Goal: Task Accomplishment & Management: Complete application form

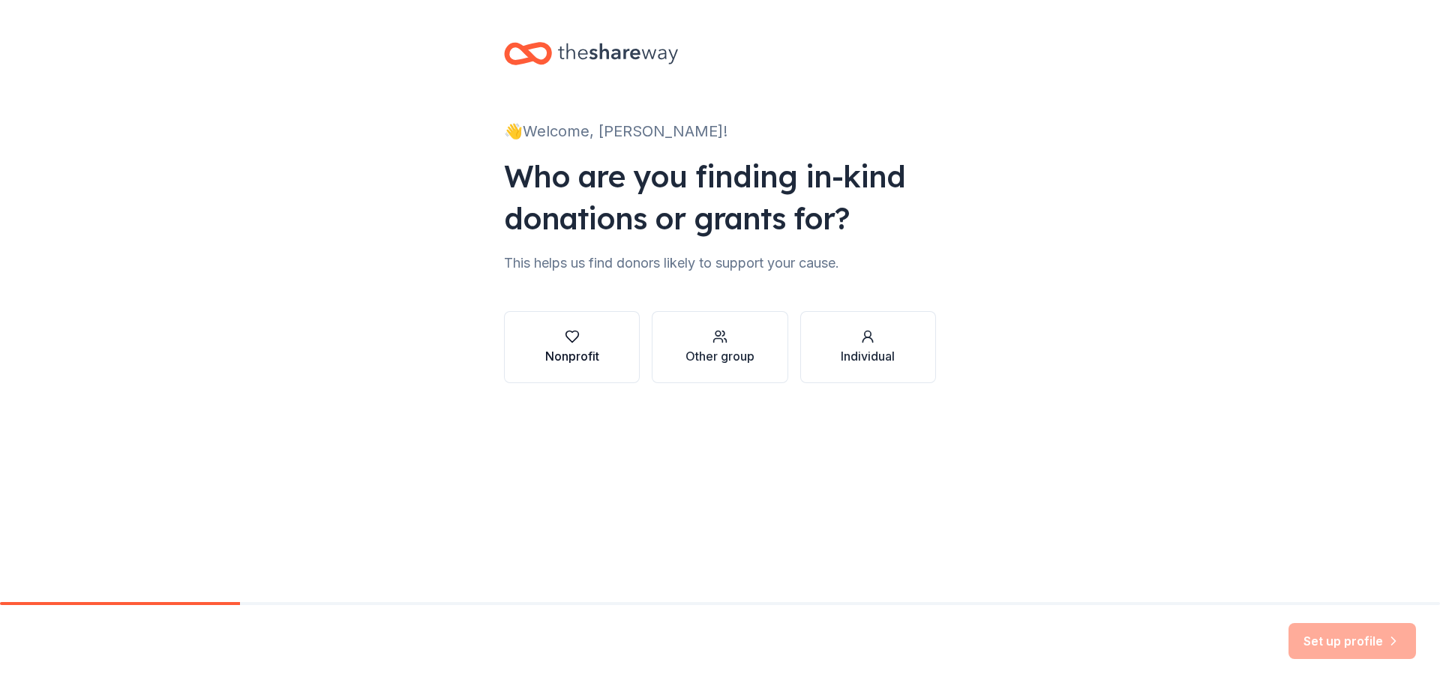
click at [559, 348] on div "Nonprofit" at bounding box center [572, 356] width 54 height 18
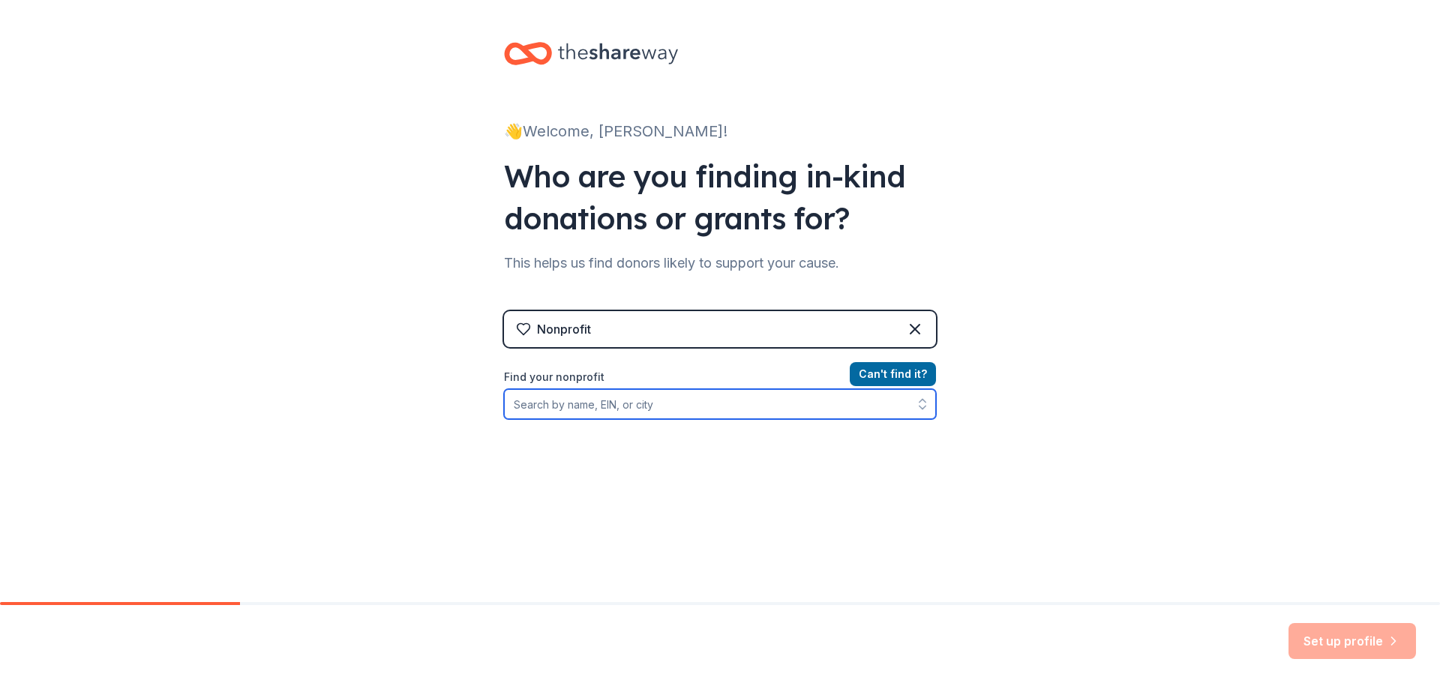
click at [649, 406] on input "Find your nonprofit" at bounding box center [720, 404] width 432 height 30
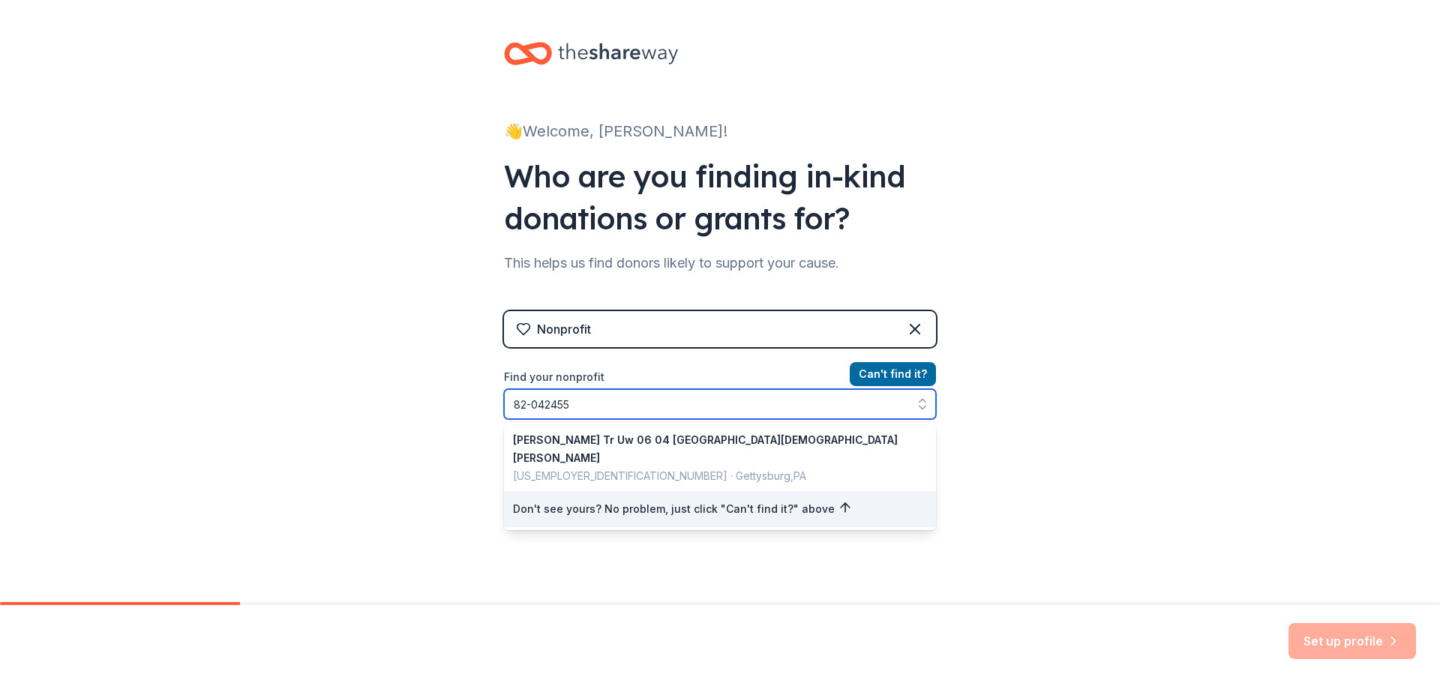
type input "[US_EMPLOYER_IDENTIFICATION_NUMBER]"
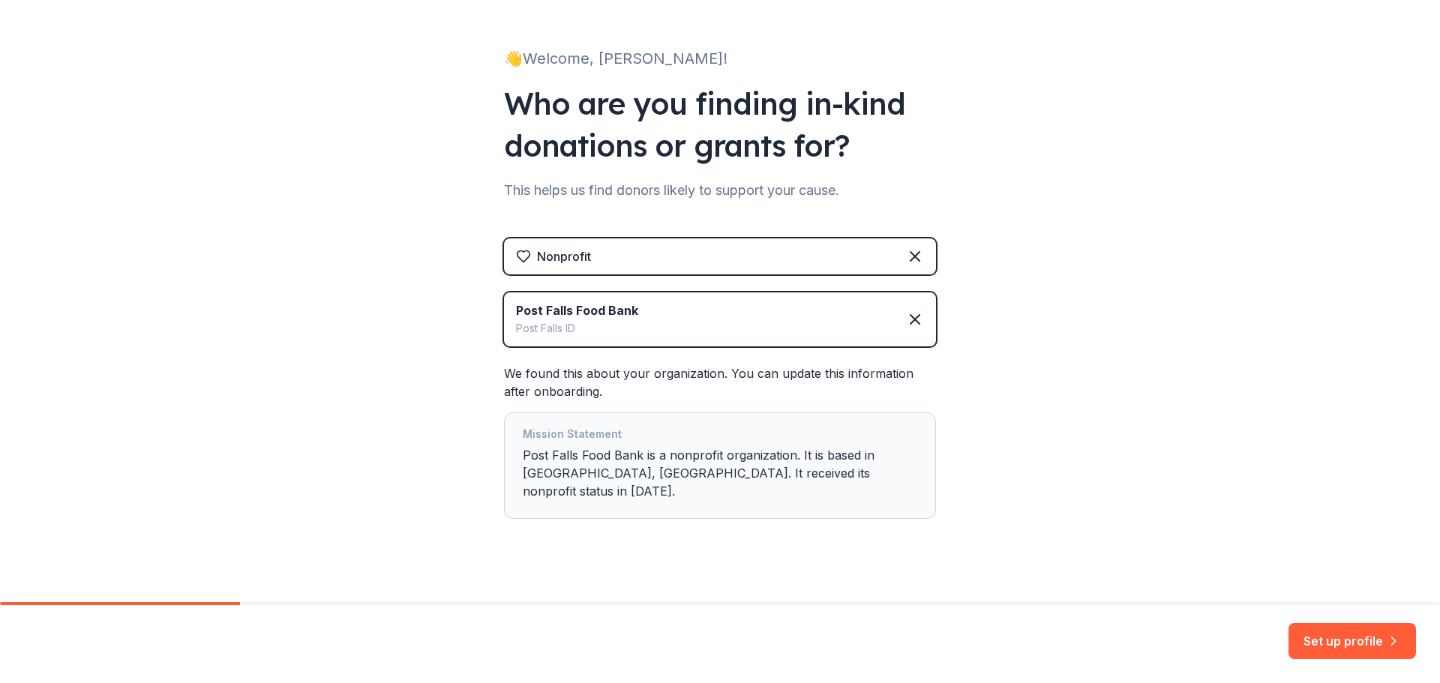
scroll to position [73, 0]
click at [1341, 644] on button "Set up profile" at bounding box center [1351, 641] width 127 height 36
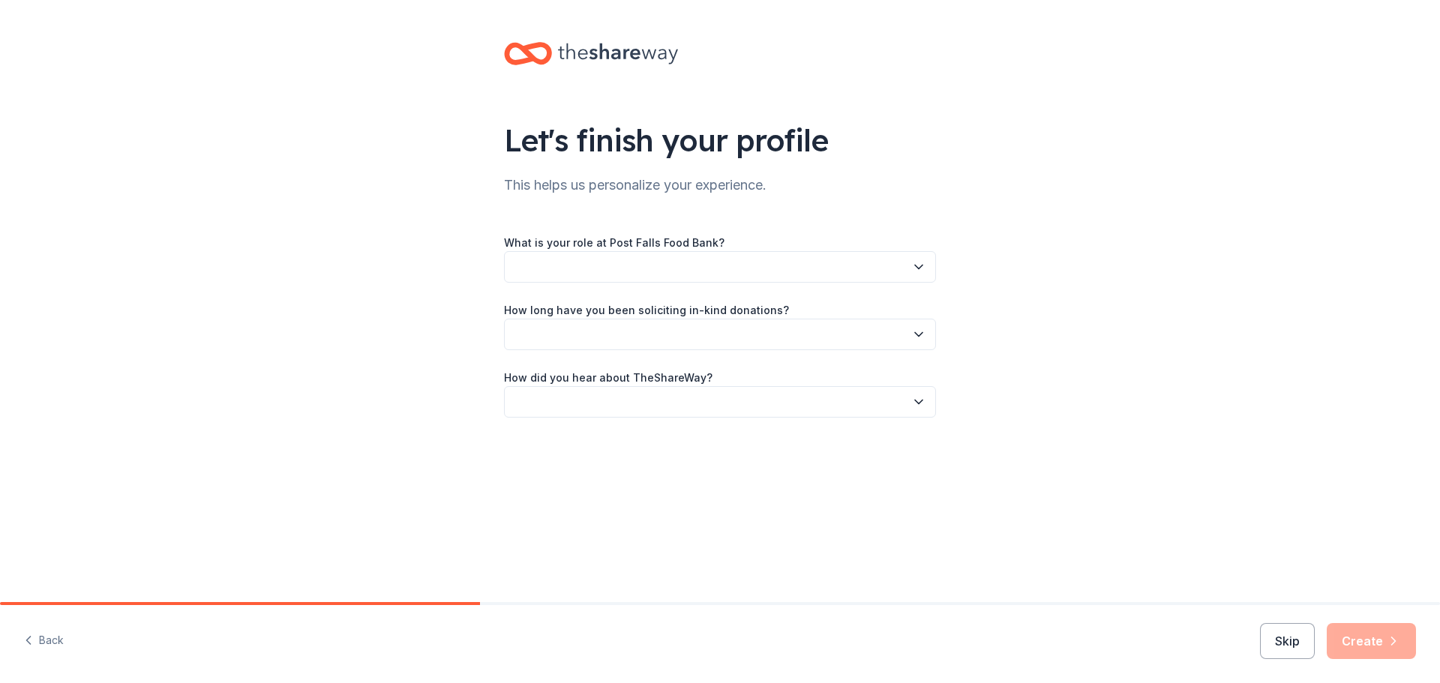
click at [867, 269] on button "button" at bounding box center [720, 266] width 432 height 31
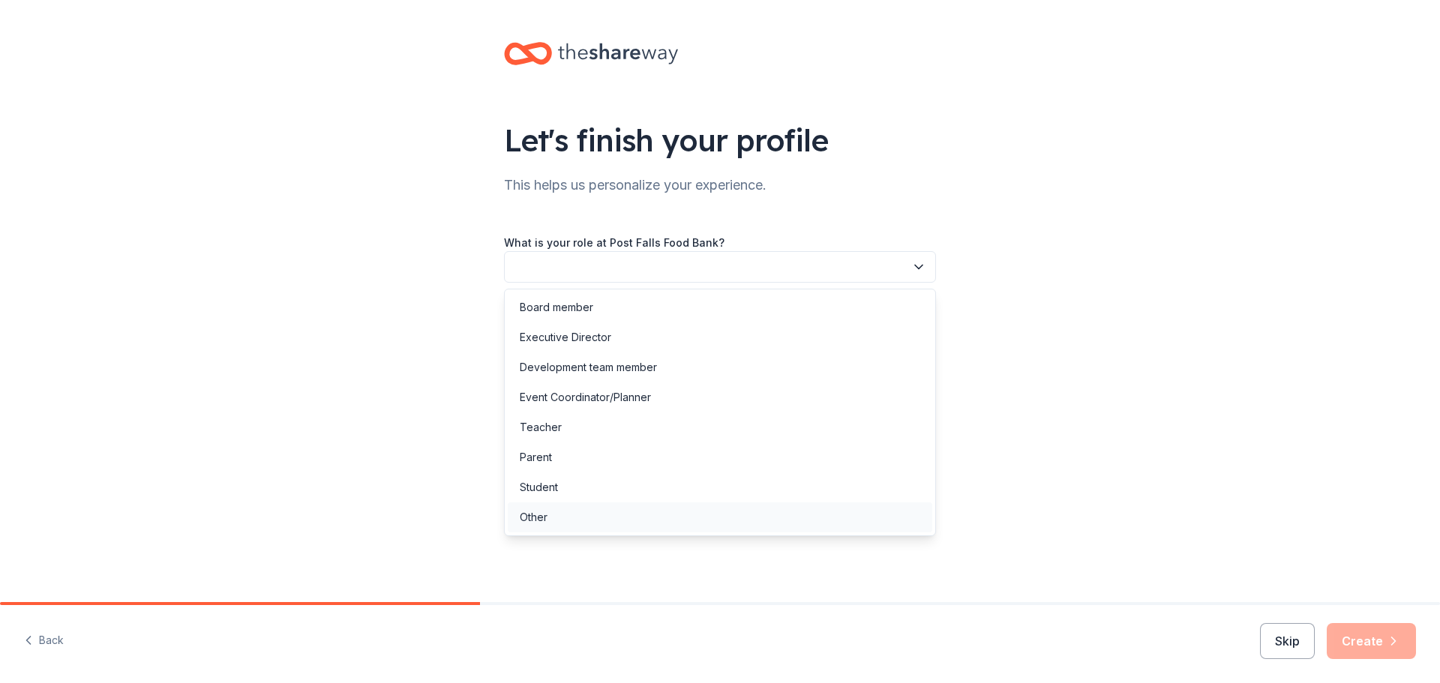
click at [730, 518] on div "Other" at bounding box center [720, 517] width 424 height 30
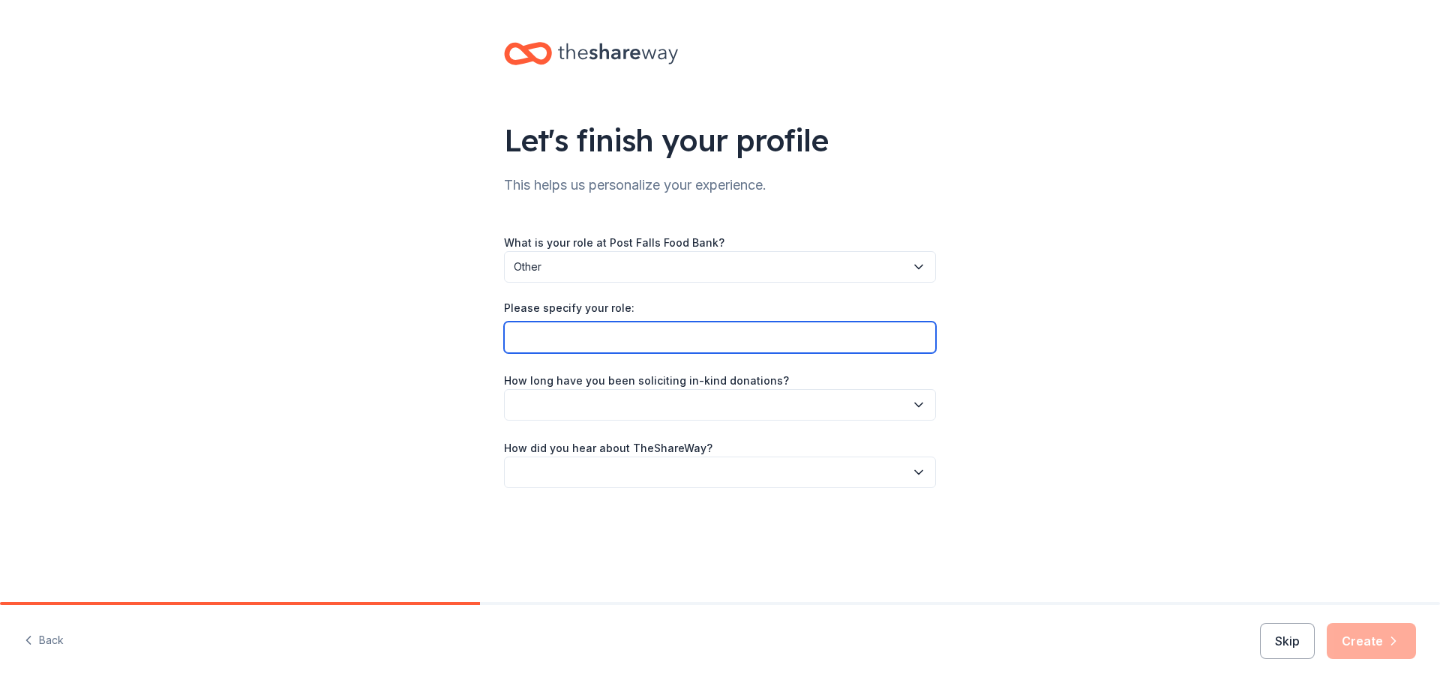
click at [660, 336] on input "Please specify your role:" at bounding box center [720, 337] width 432 height 31
type input "Operations"
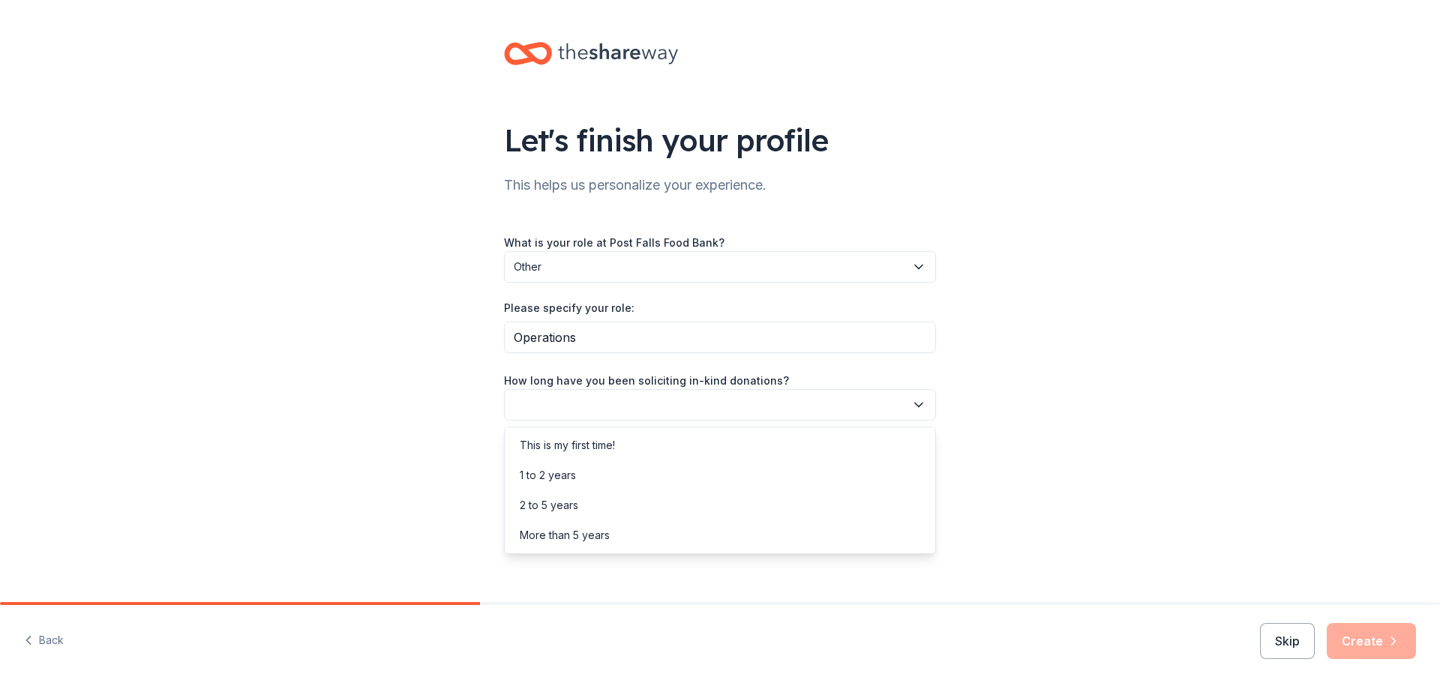
click at [737, 404] on button "button" at bounding box center [720, 404] width 432 height 31
click at [673, 477] on div "1 to 2 years" at bounding box center [720, 475] width 424 height 30
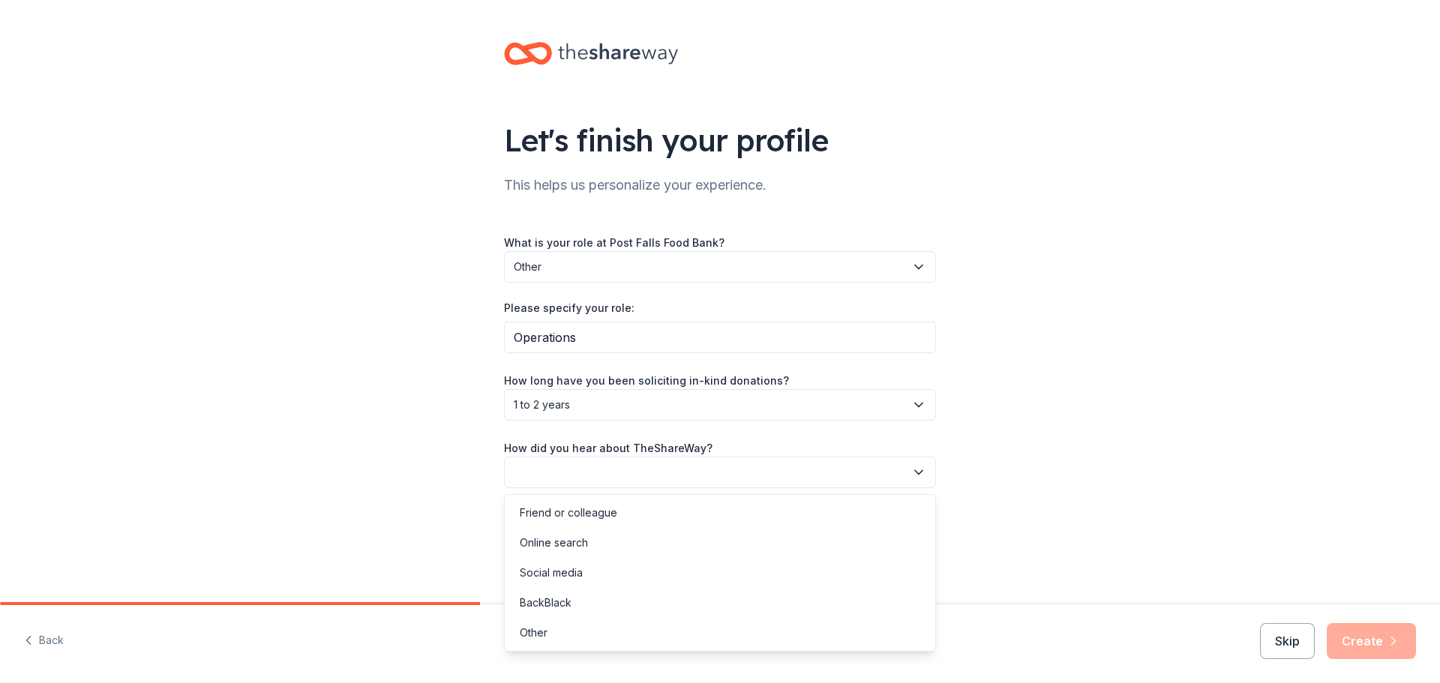
click at [695, 472] on button "button" at bounding box center [720, 472] width 432 height 31
click at [635, 630] on div "Other" at bounding box center [720, 633] width 424 height 30
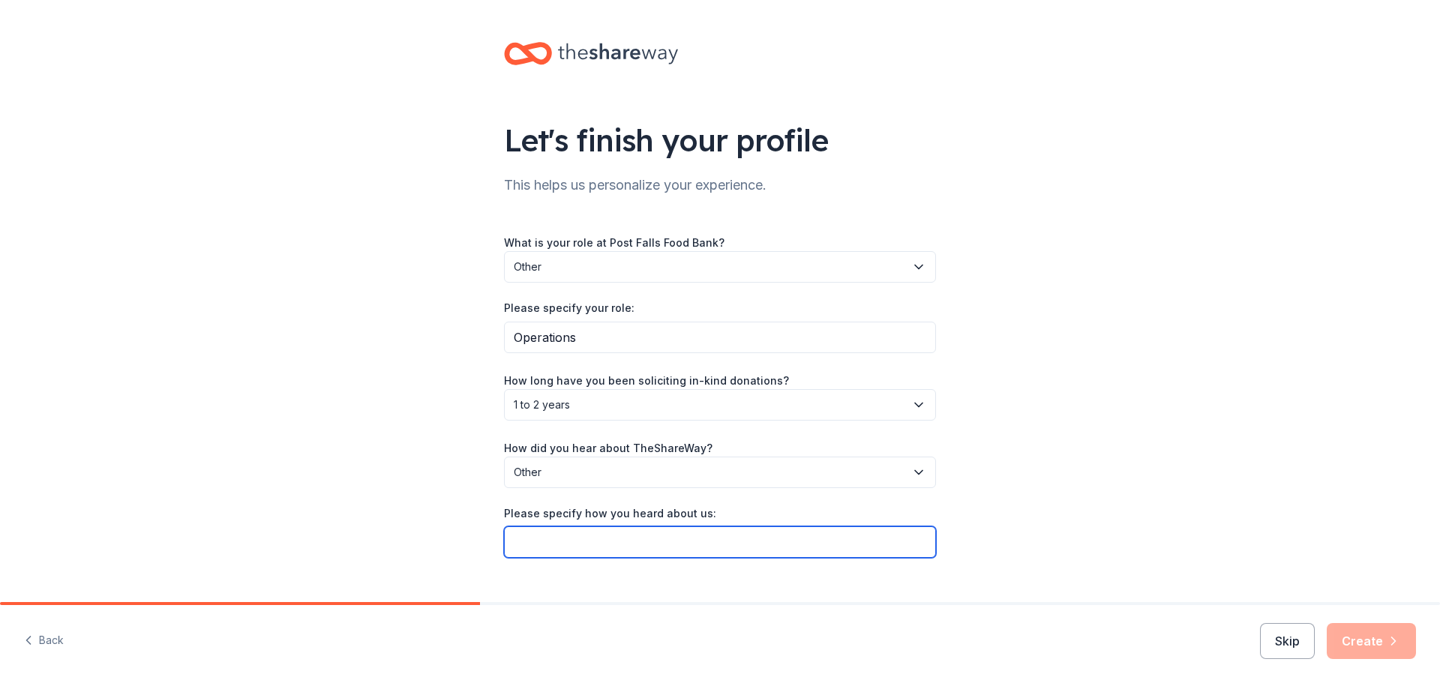
click at [682, 531] on input "Please specify how you heard about us:" at bounding box center [720, 541] width 432 height 31
type input "AirBnB"
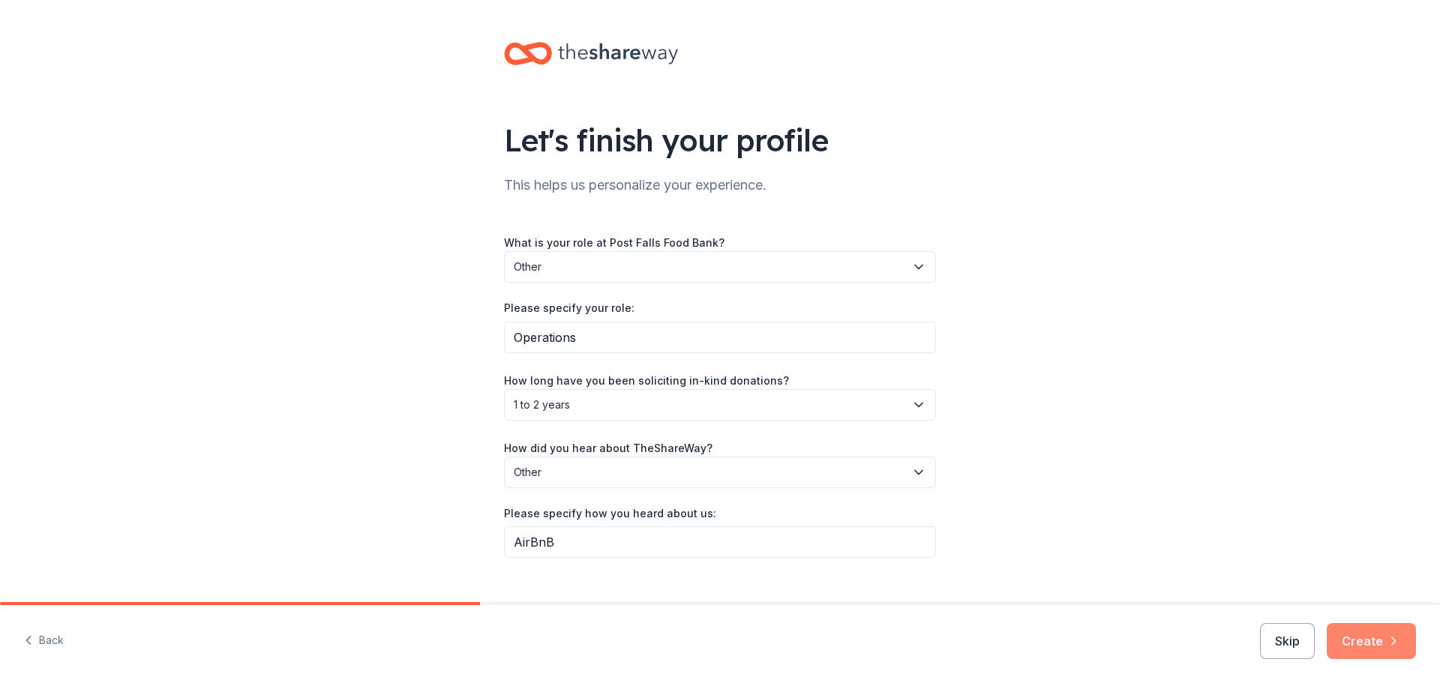
click at [1386, 643] on icon "button" at bounding box center [1393, 641] width 15 height 15
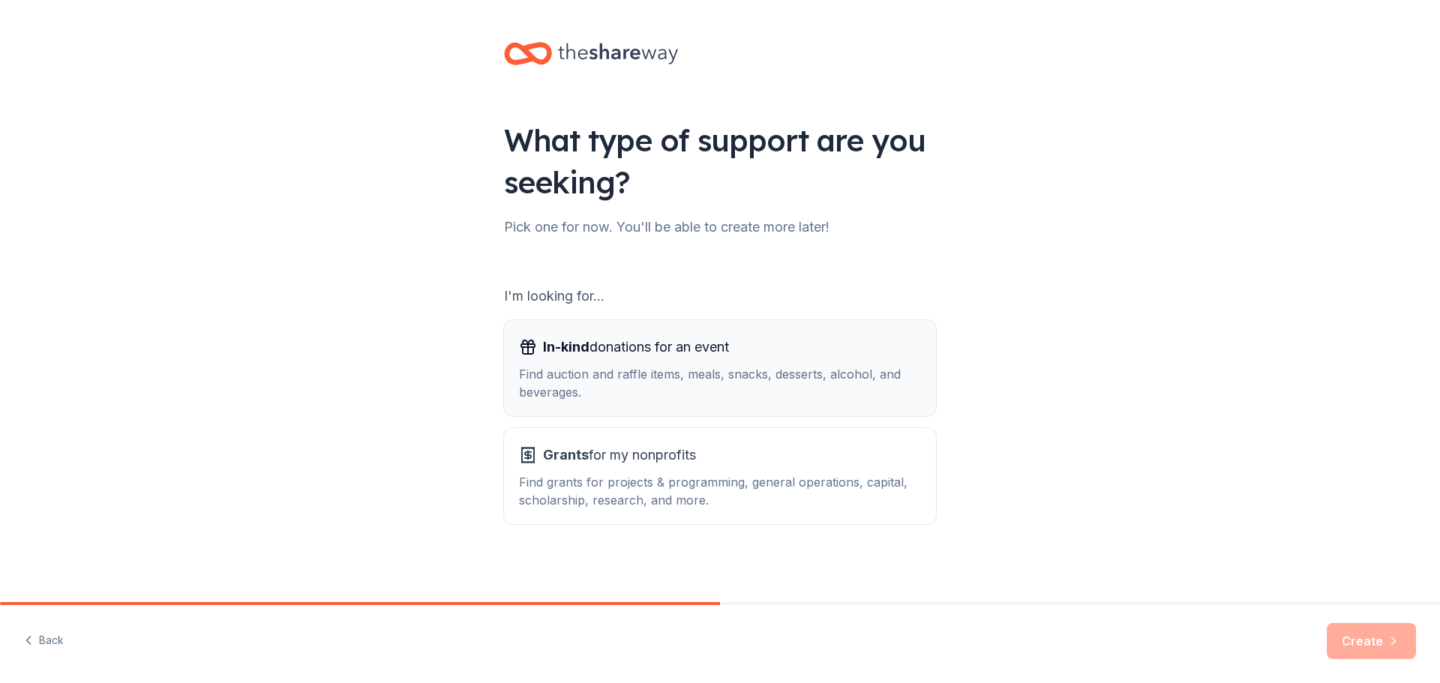
click at [779, 351] on div "In-kind donations for an event" at bounding box center [720, 347] width 402 height 24
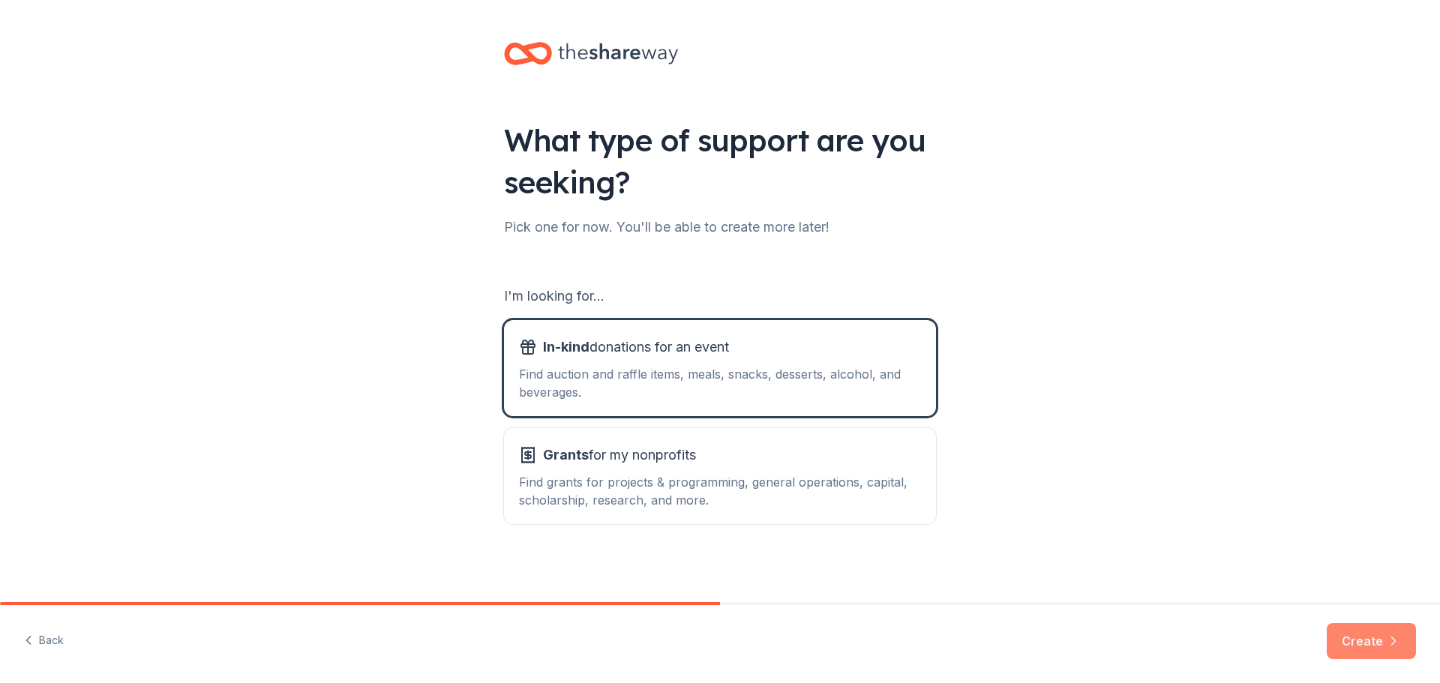
click at [1370, 650] on button "Create" at bounding box center [1370, 641] width 89 height 36
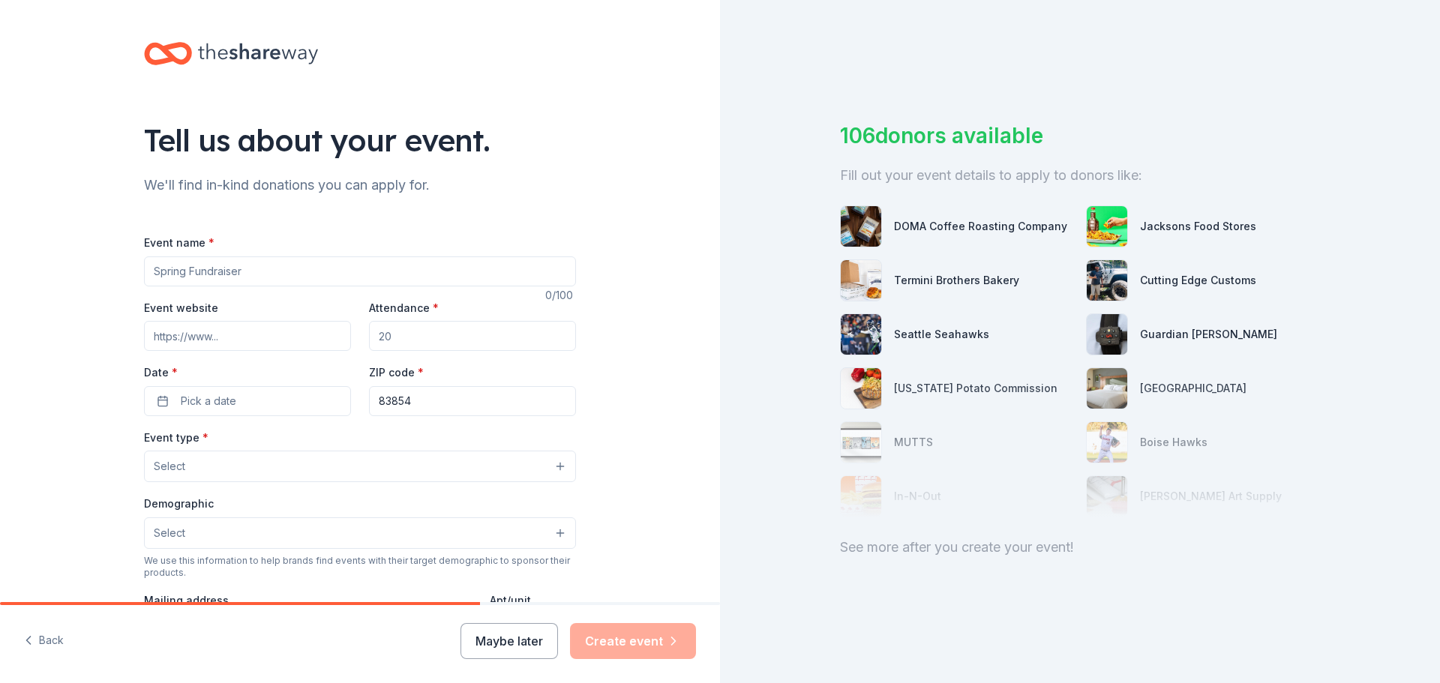
click at [181, 262] on input "Event name *" at bounding box center [360, 271] width 432 height 30
type input "Give Hunger the Bird"
click at [236, 336] on input "Event website" at bounding box center [247, 336] width 207 height 30
type input "[DOMAIN_NAME][URL]"
click at [466, 340] on input "Attendance *" at bounding box center [472, 336] width 207 height 30
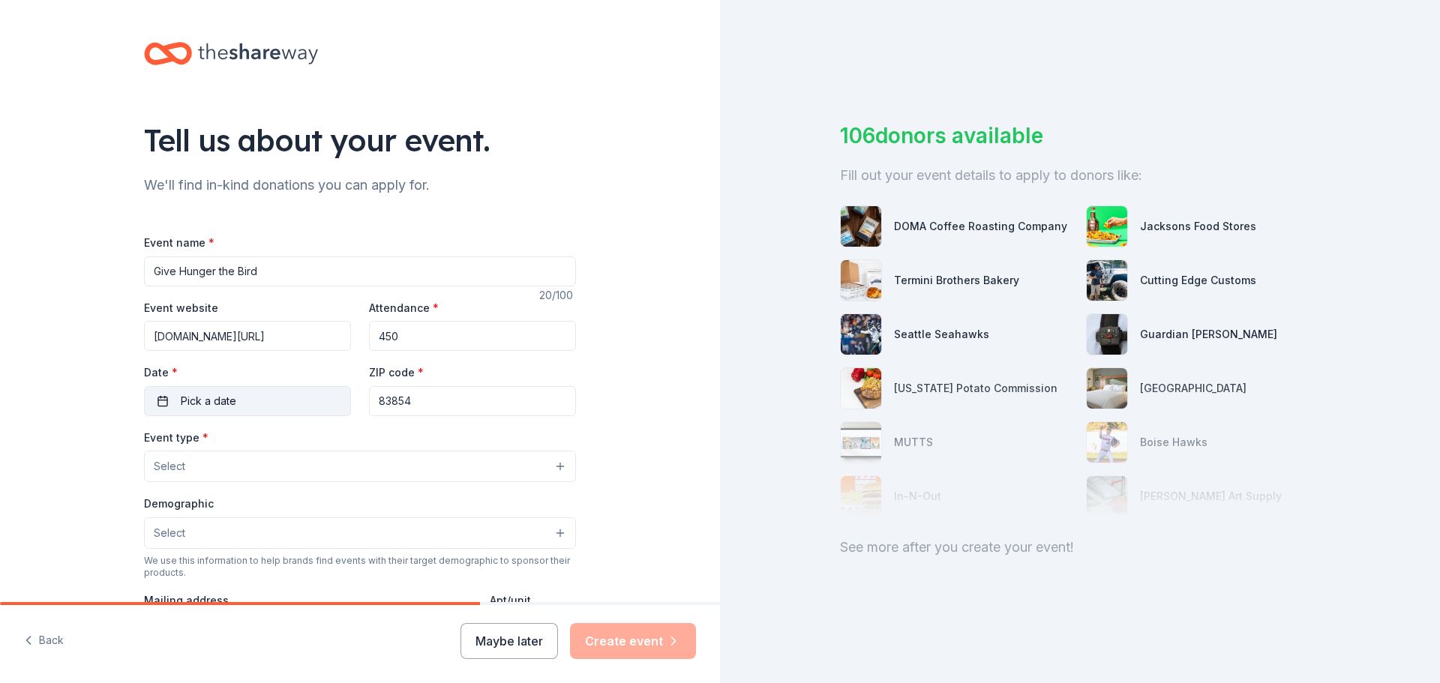
type input "450"
click at [253, 405] on button "Pick a date" at bounding box center [247, 401] width 207 height 30
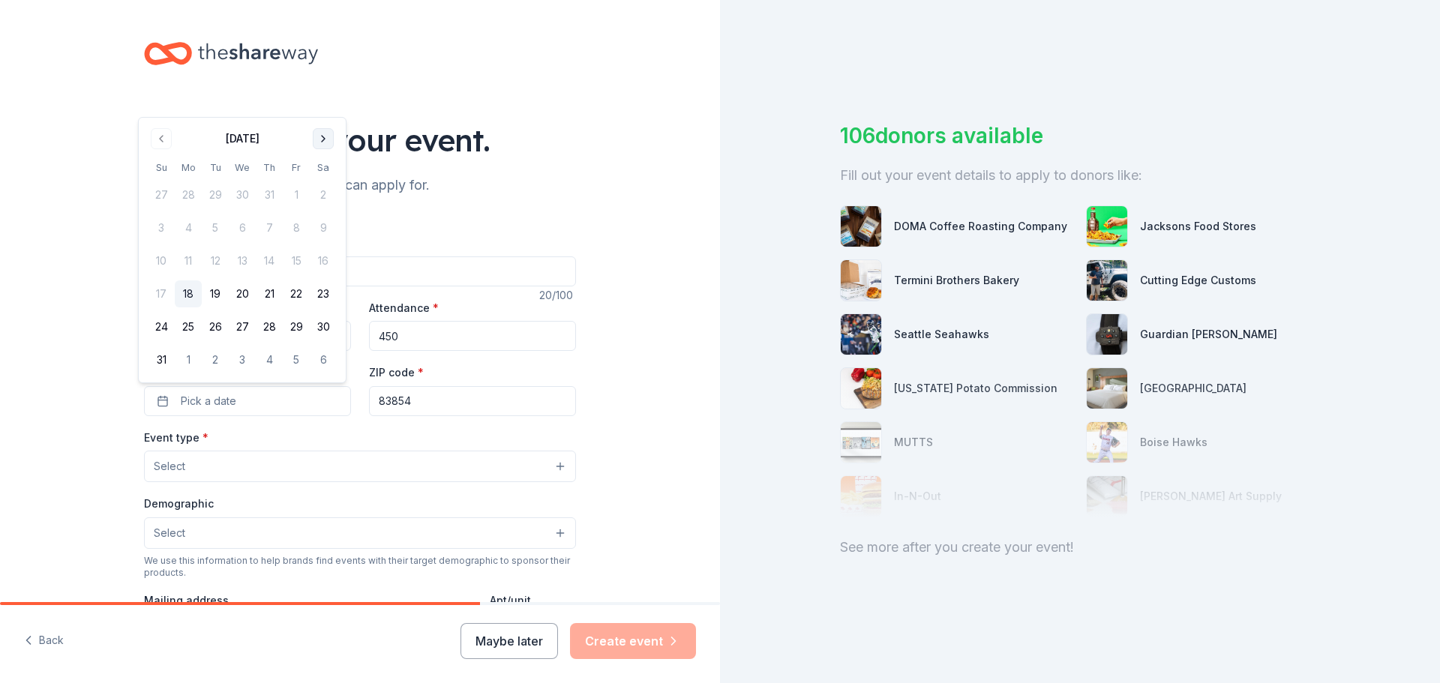
click at [328, 139] on button "Go to next month" at bounding box center [323, 138] width 21 height 21
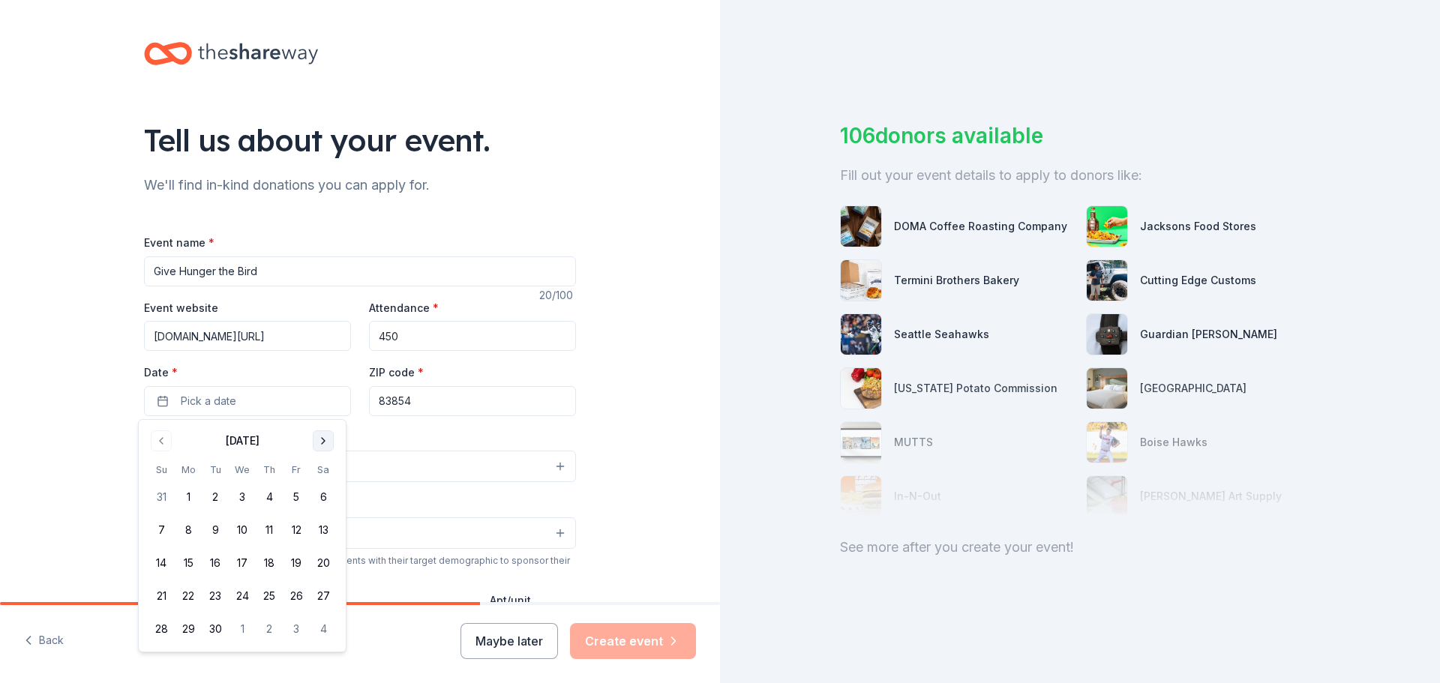
click at [322, 446] on button "Go to next month" at bounding box center [323, 440] width 21 height 21
click at [333, 532] on button "11" at bounding box center [323, 530] width 27 height 27
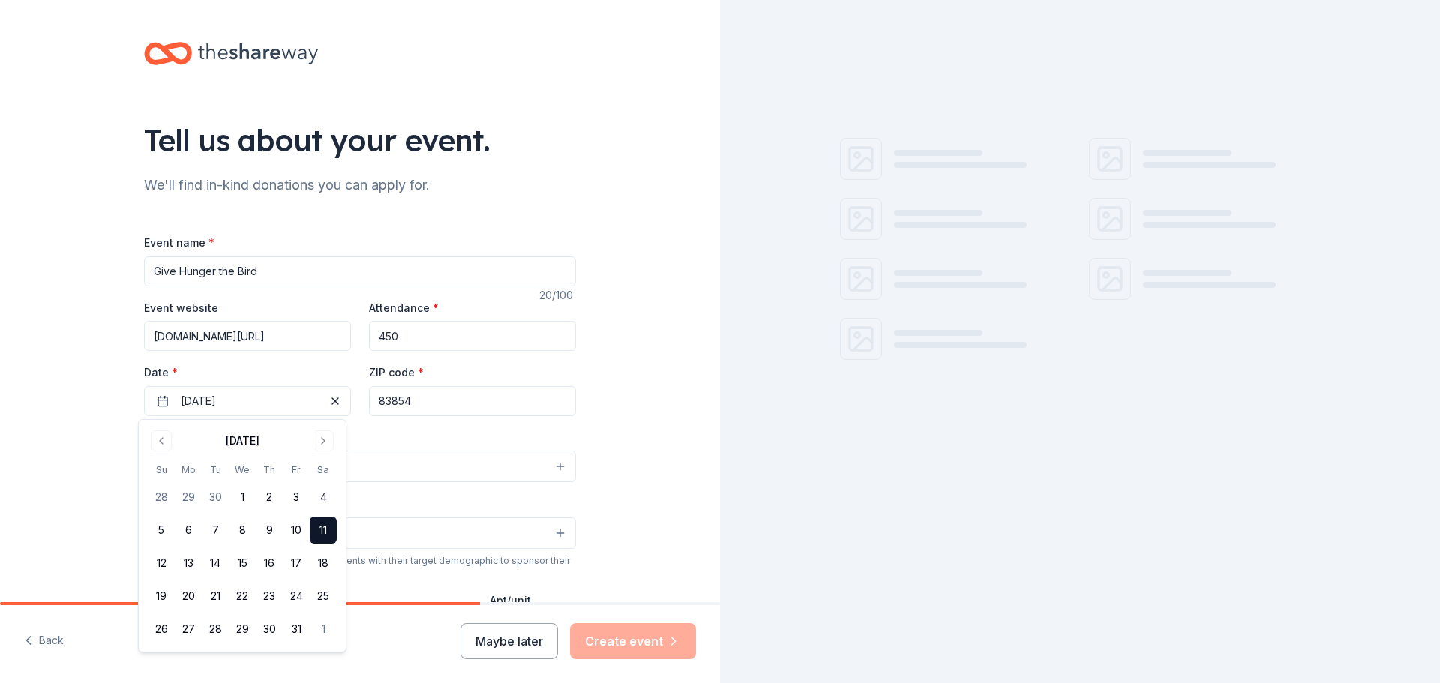
click at [452, 461] on button "Select" at bounding box center [360, 466] width 432 height 31
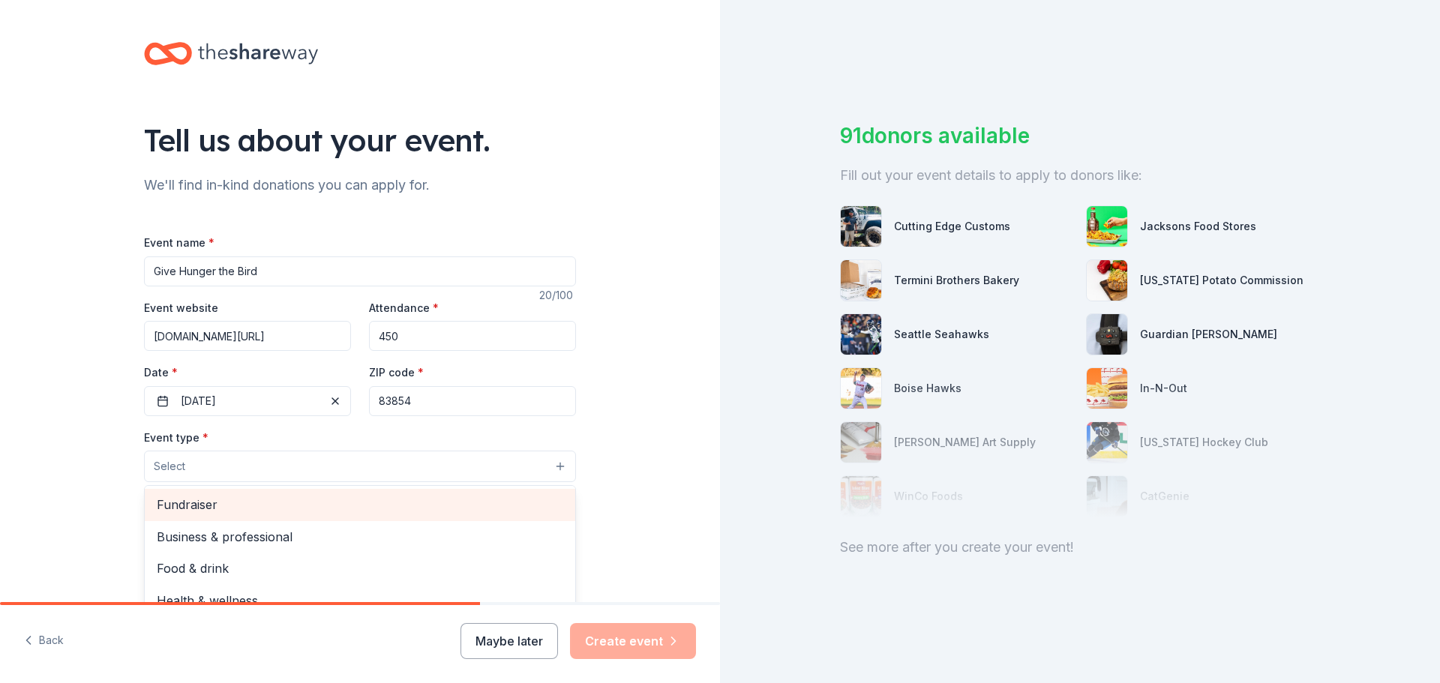
click at [284, 511] on span "Fundraiser" at bounding box center [360, 504] width 406 height 19
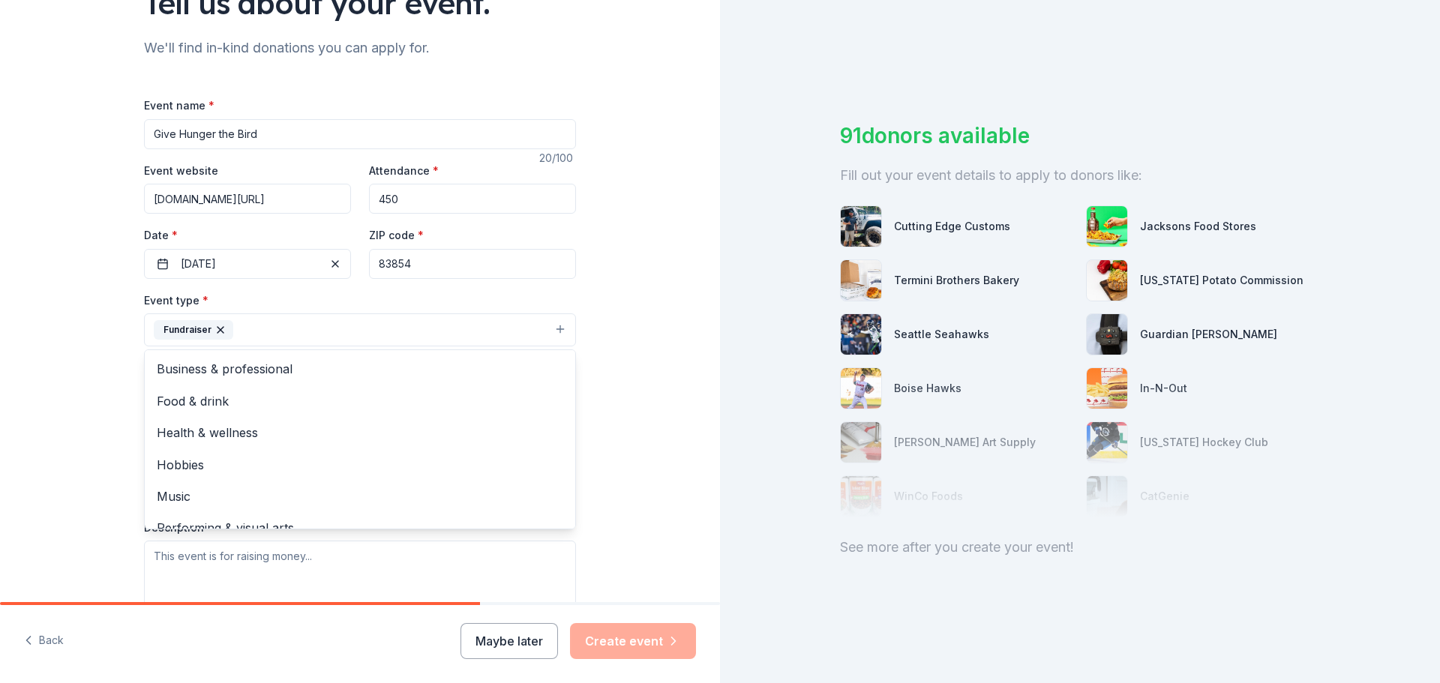
scroll to position [150, 0]
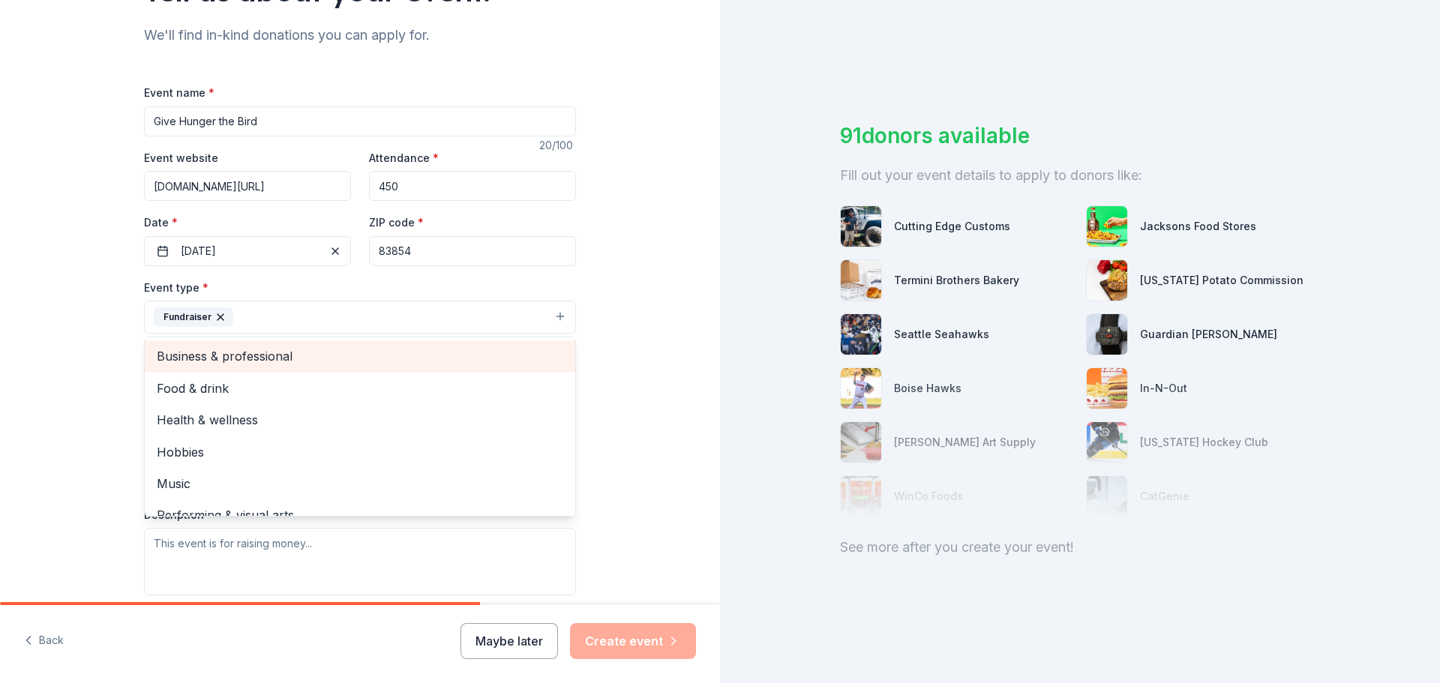
click at [253, 357] on span "Business & professional" at bounding box center [360, 355] width 406 height 19
click at [254, 360] on span "Food & drink" at bounding box center [360, 355] width 406 height 19
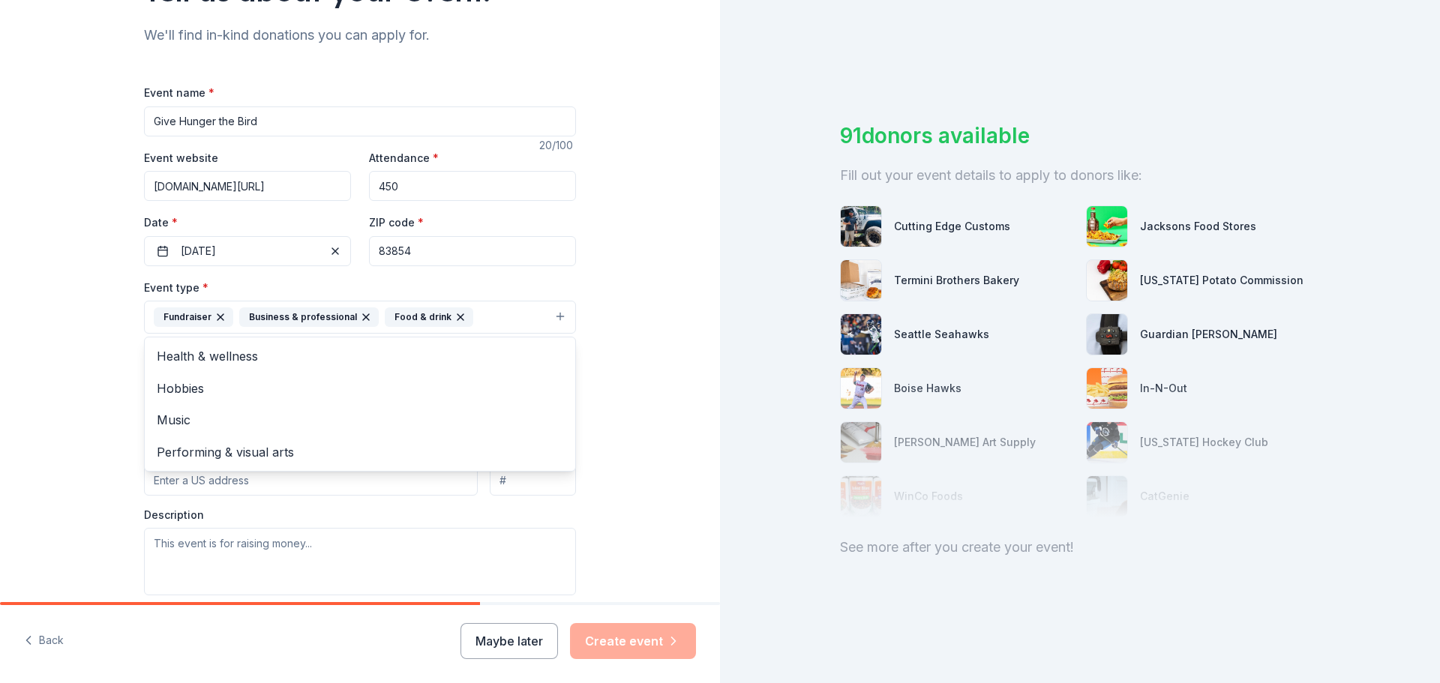
click at [625, 484] on div "Tell us about your event. We'll find in-kind donations you can apply for. Event…" at bounding box center [360, 349] width 720 height 999
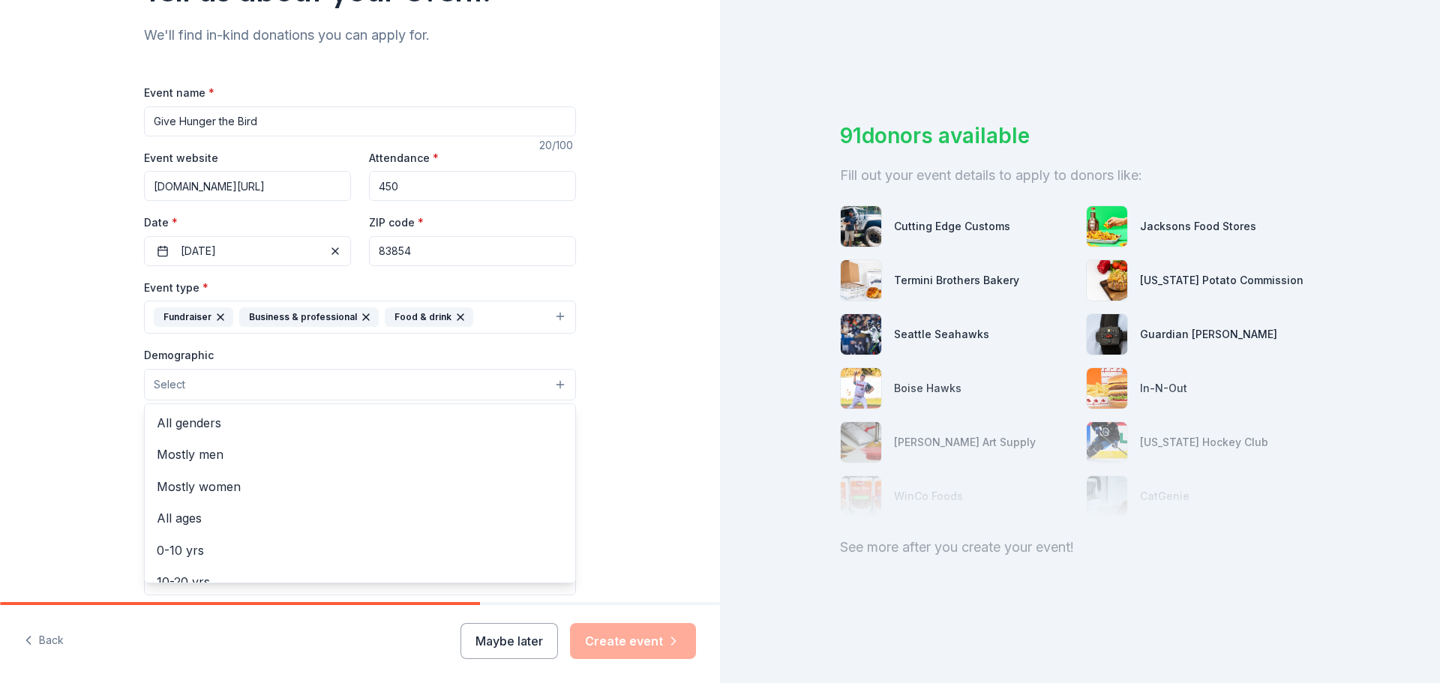
click at [229, 383] on button "Select" at bounding box center [360, 384] width 432 height 31
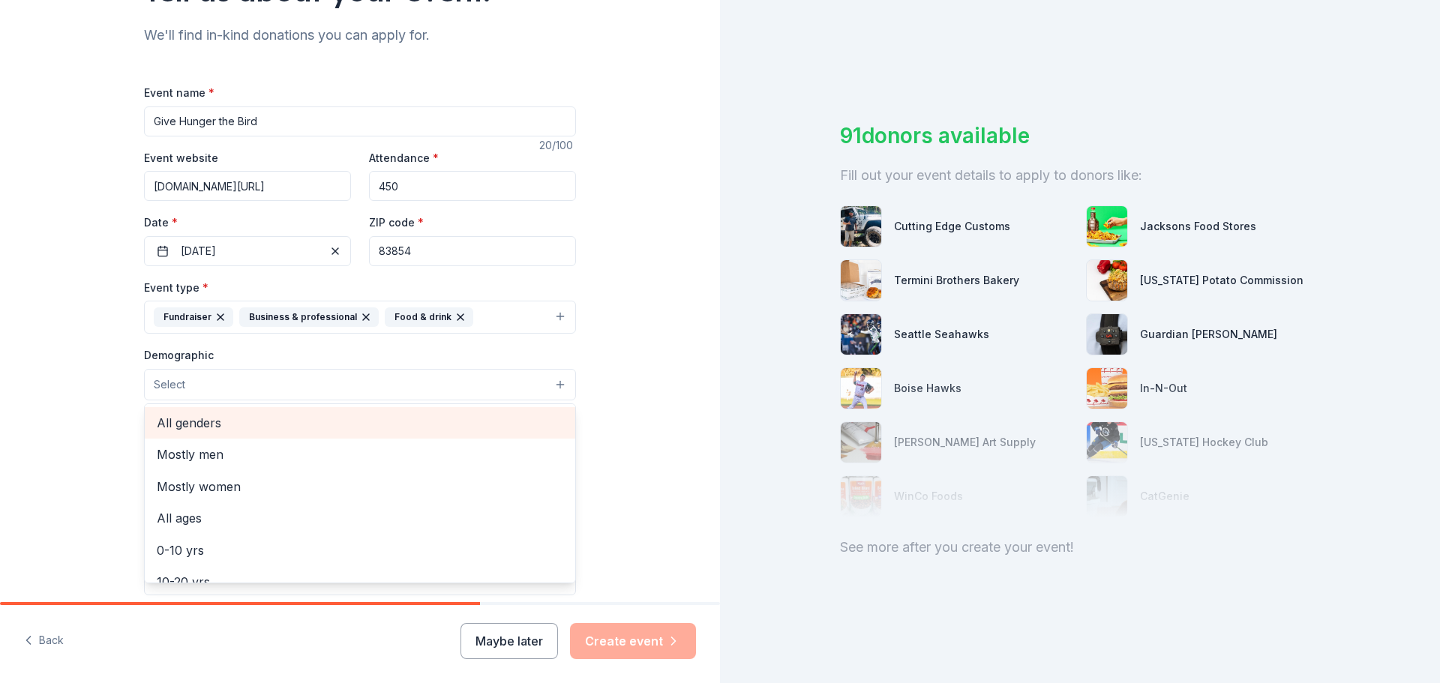
click at [206, 427] on span "All genders" at bounding box center [360, 422] width 406 height 19
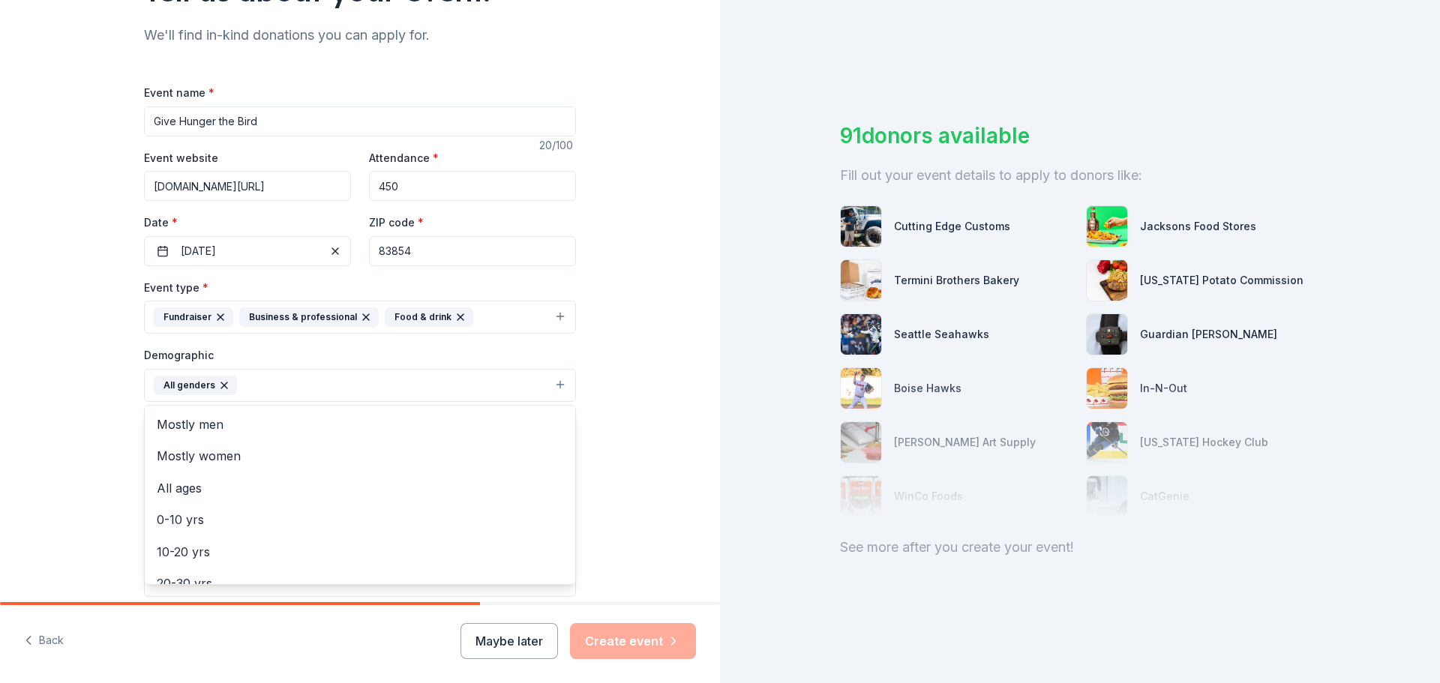
click at [676, 458] on div "Tell us about your event. We'll find in-kind donations you can apply for. Event…" at bounding box center [360, 350] width 720 height 1001
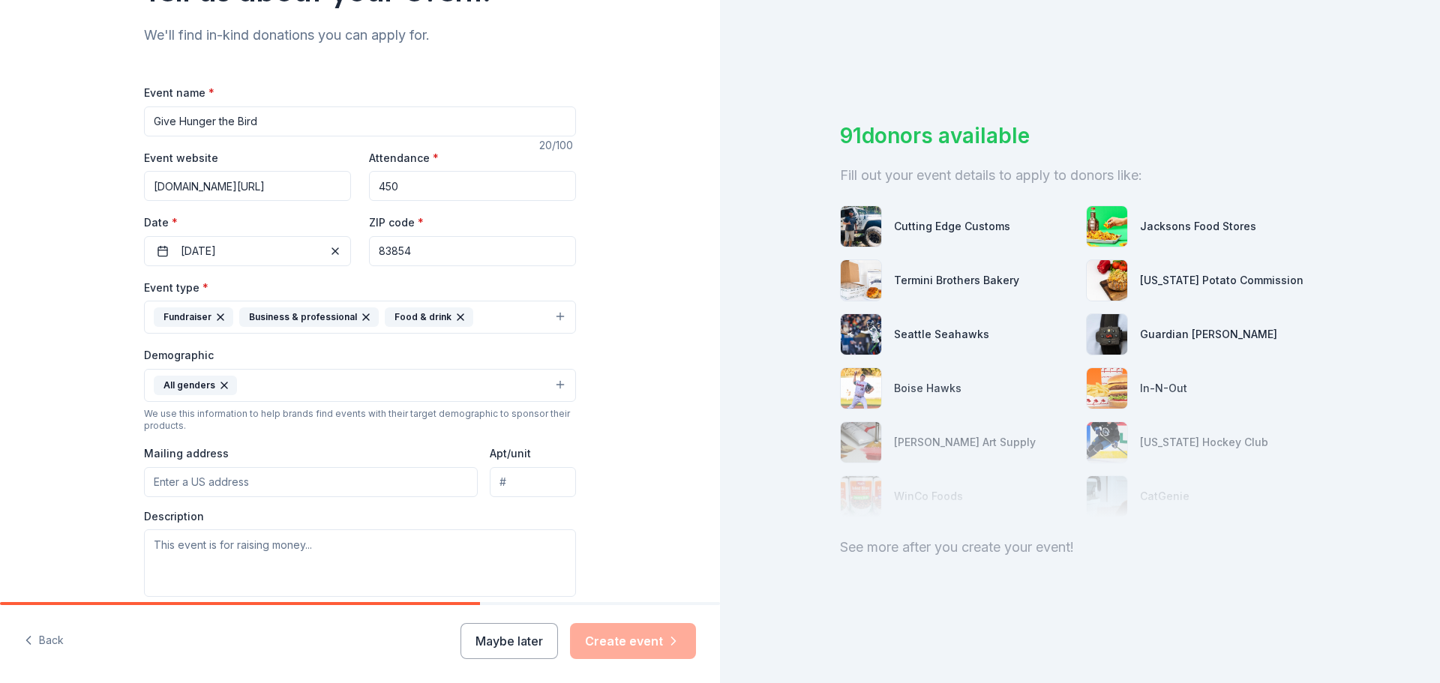
click at [281, 481] on input "Mailing address" at bounding box center [311, 482] width 334 height 30
type input "[STREET_ADDRESS]"
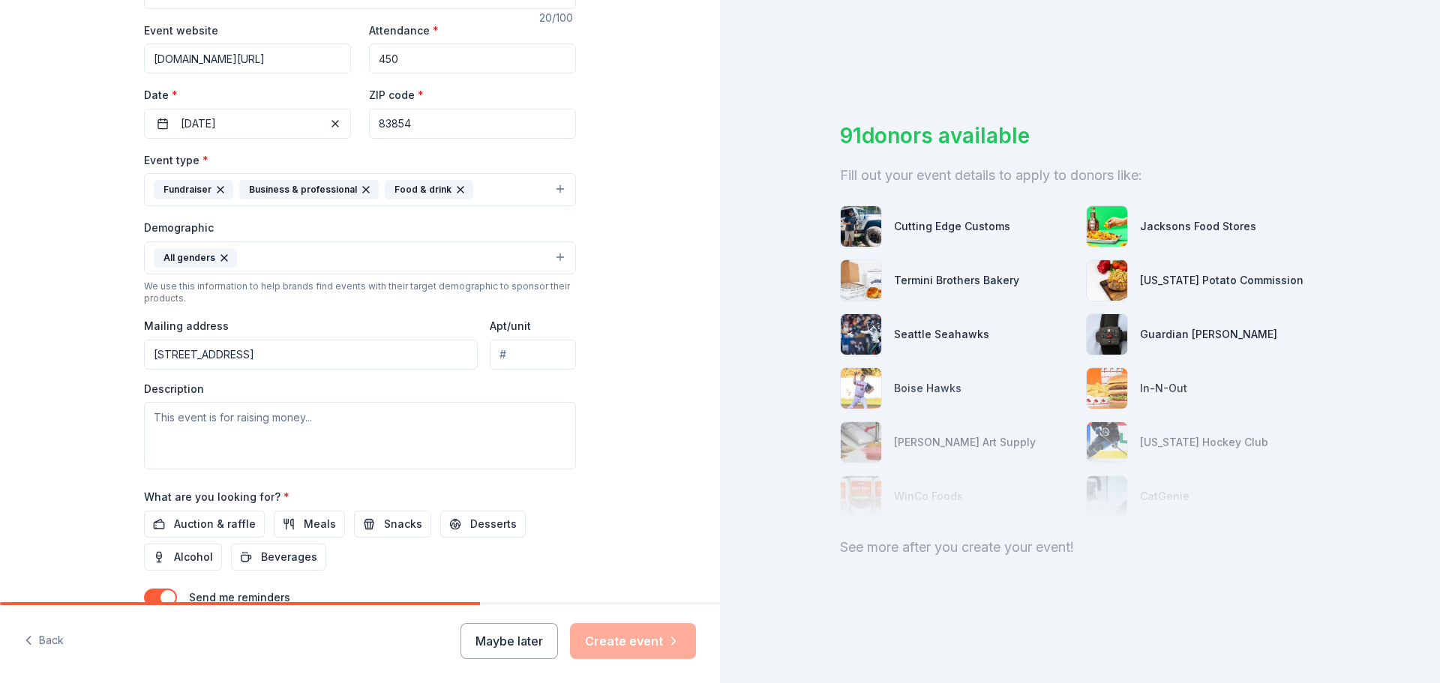
scroll to position [300, 0]
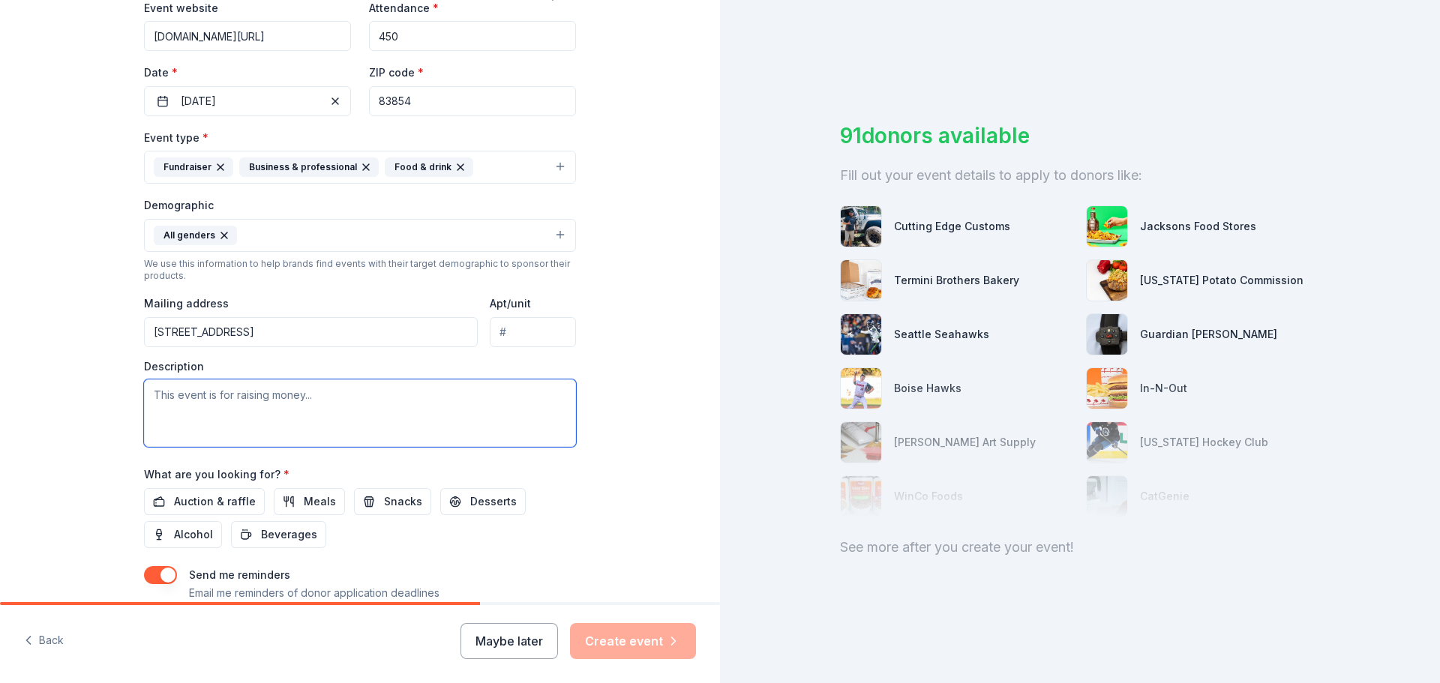
click at [226, 409] on textarea at bounding box center [360, 412] width 432 height 67
paste textarea "enrich the lives of Kootenai County residents, through food assistance, nutriti…"
click at [148, 389] on textarea "enrich the lives of Kootenai County residents, through food assistance, nutriti…" at bounding box center [360, 412] width 432 height 67
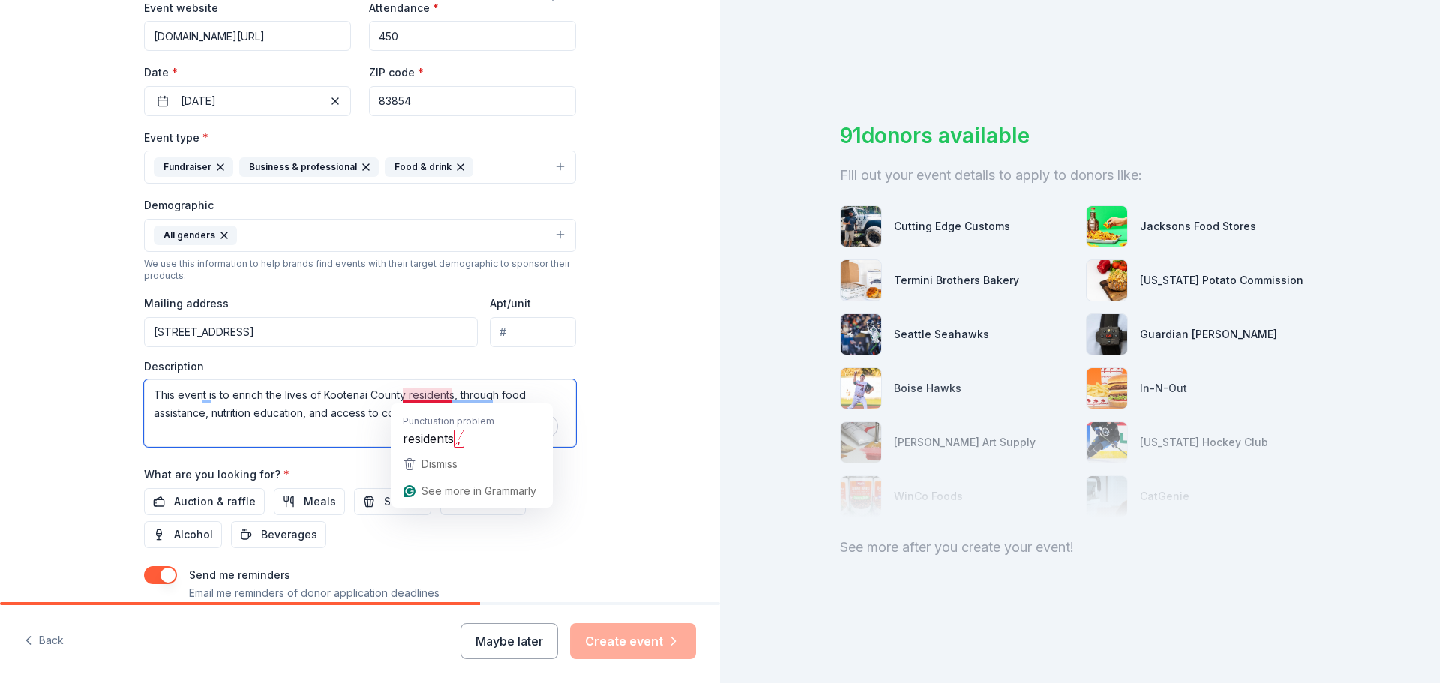
click at [433, 396] on textarea "This event is to enrich the lives of Kootenai County residents, through food as…" at bounding box center [360, 412] width 432 height 67
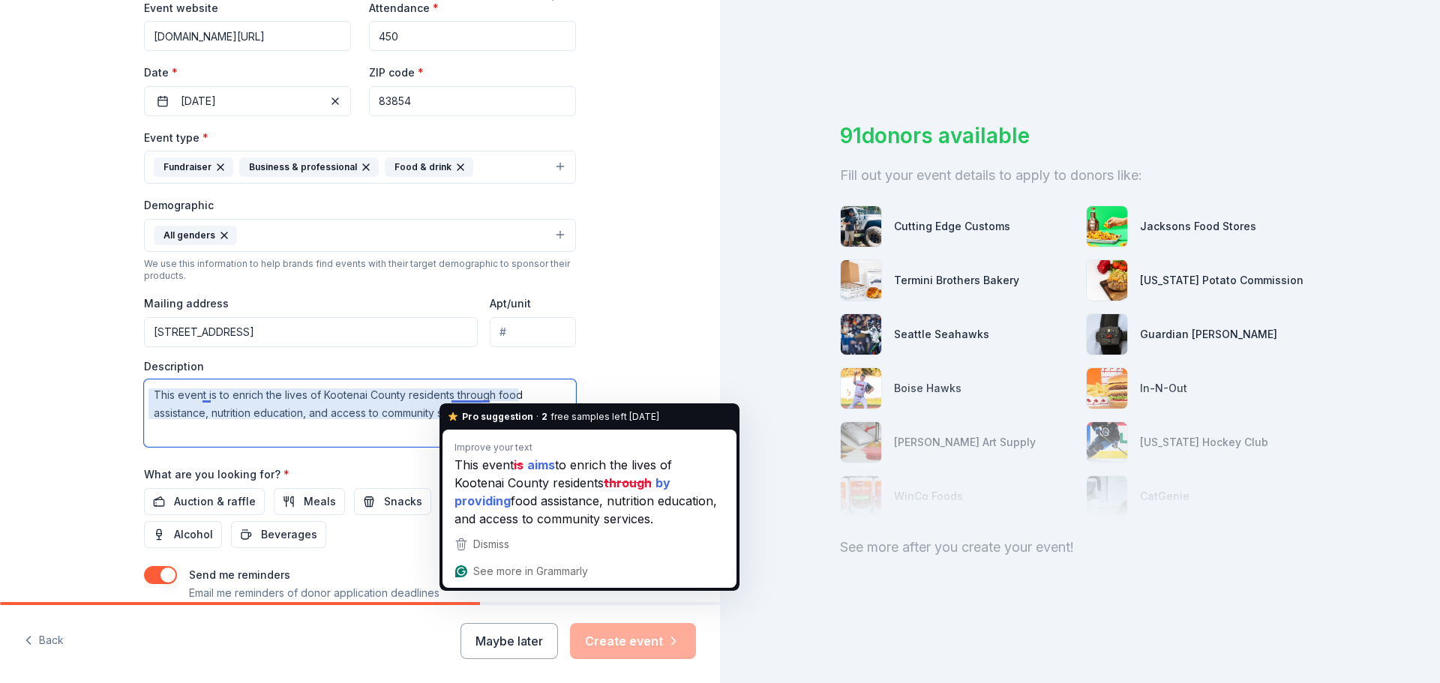
click at [479, 400] on textarea "This event is to enrich the lives of Kootenai County residents through food ass…" at bounding box center [360, 412] width 432 height 67
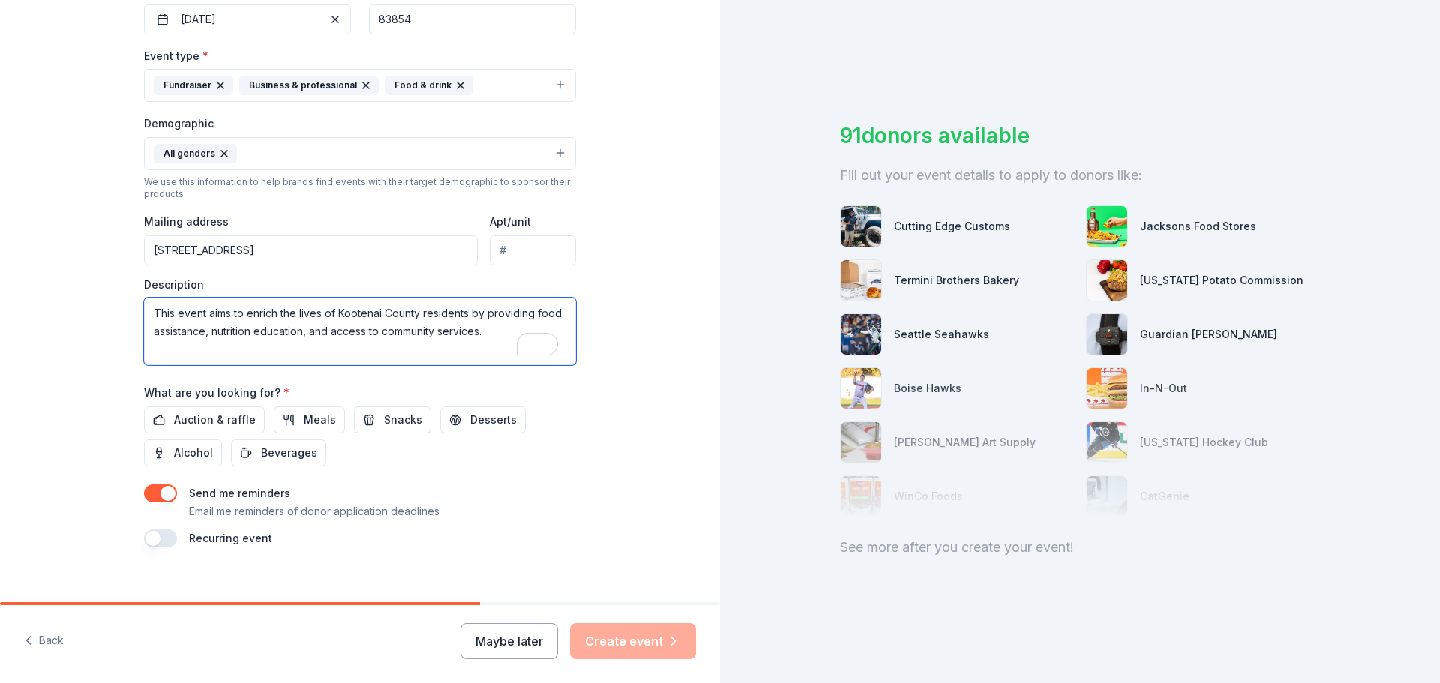
scroll to position [0, 0]
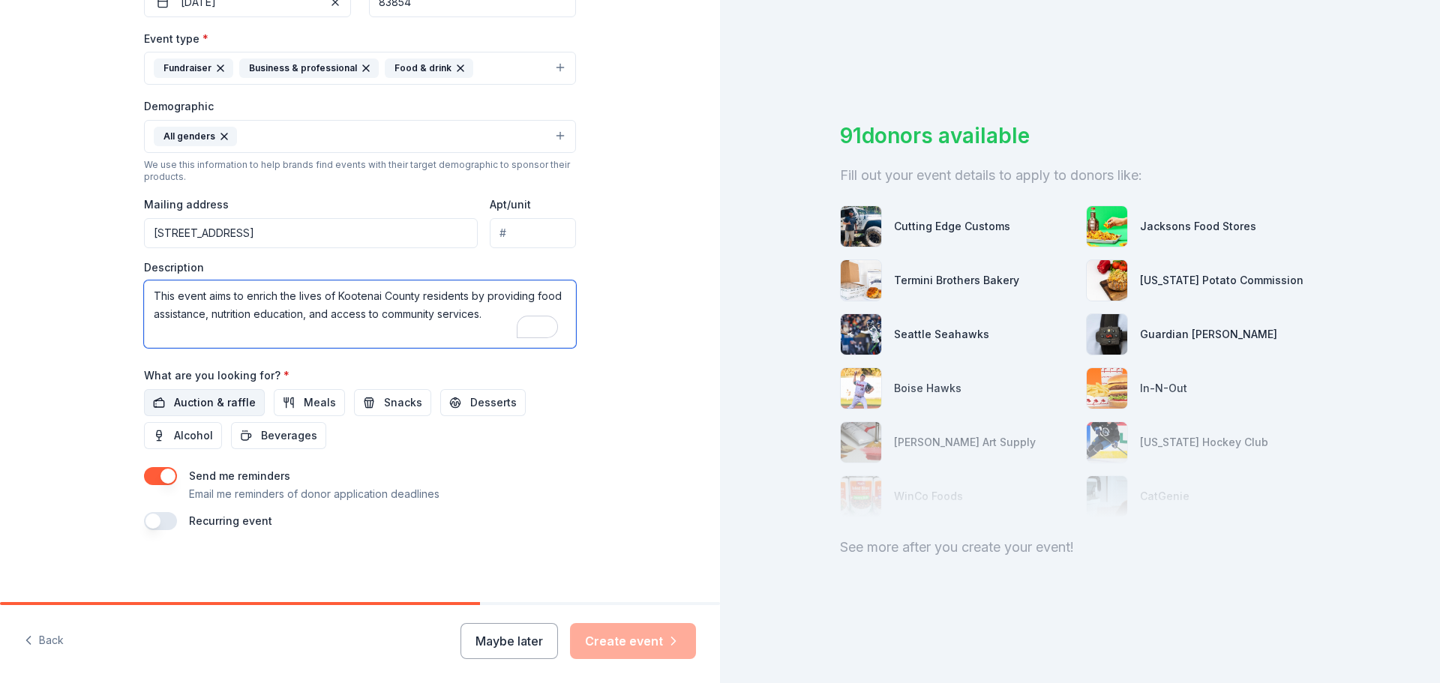
type textarea "This event aims to enrich the lives of Kootenai County residents by providing f…"
click at [223, 408] on span "Auction & raffle" at bounding box center [215, 403] width 82 height 18
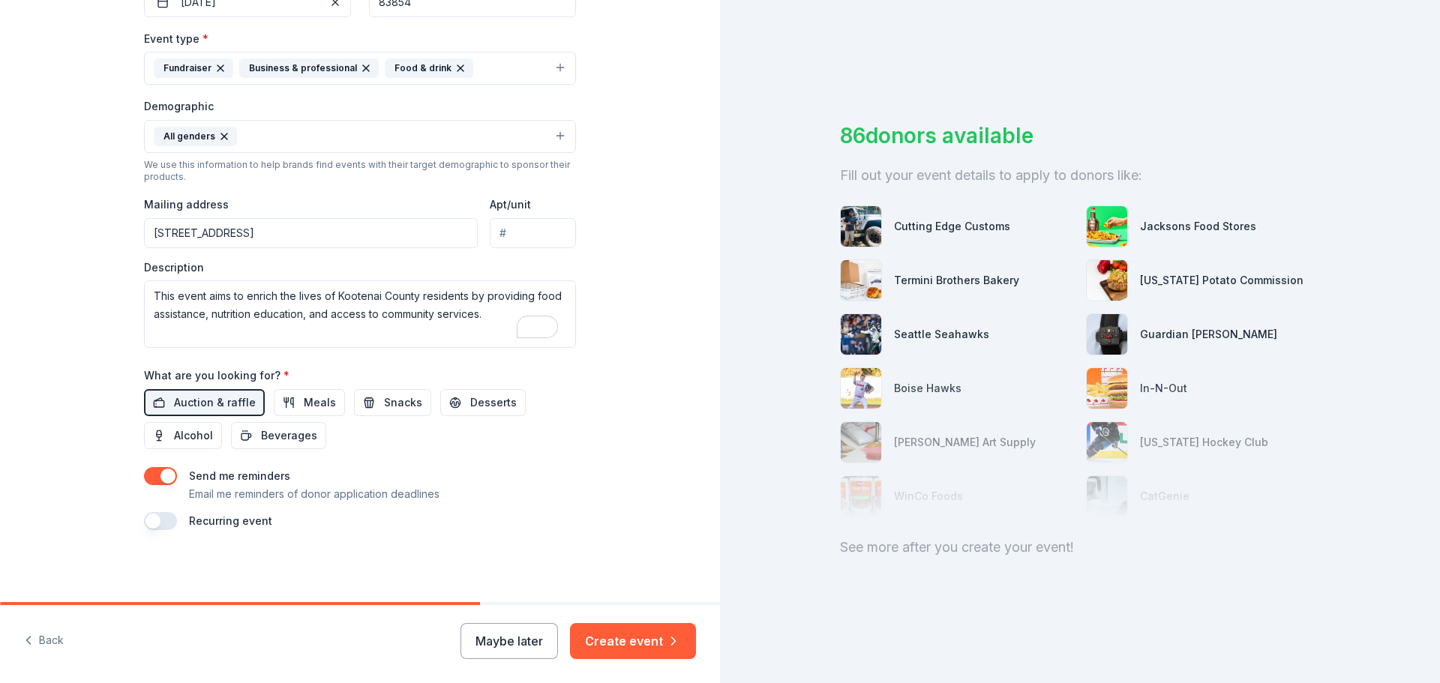
drag, startPoint x: 476, startPoint y: 601, endPoint x: 644, endPoint y: 594, distance: 168.1
click at [644, 594] on div "Tell us about your event. We'll find in-kind donations you can apply for. Event…" at bounding box center [360, 101] width 720 height 1001
drag, startPoint x: 431, startPoint y: 605, endPoint x: 539, endPoint y: 605, distance: 108.0
click at [538, 605] on div "Back Maybe later Create event" at bounding box center [360, 644] width 720 height 78
click at [655, 643] on button "Create event" at bounding box center [633, 641] width 126 height 36
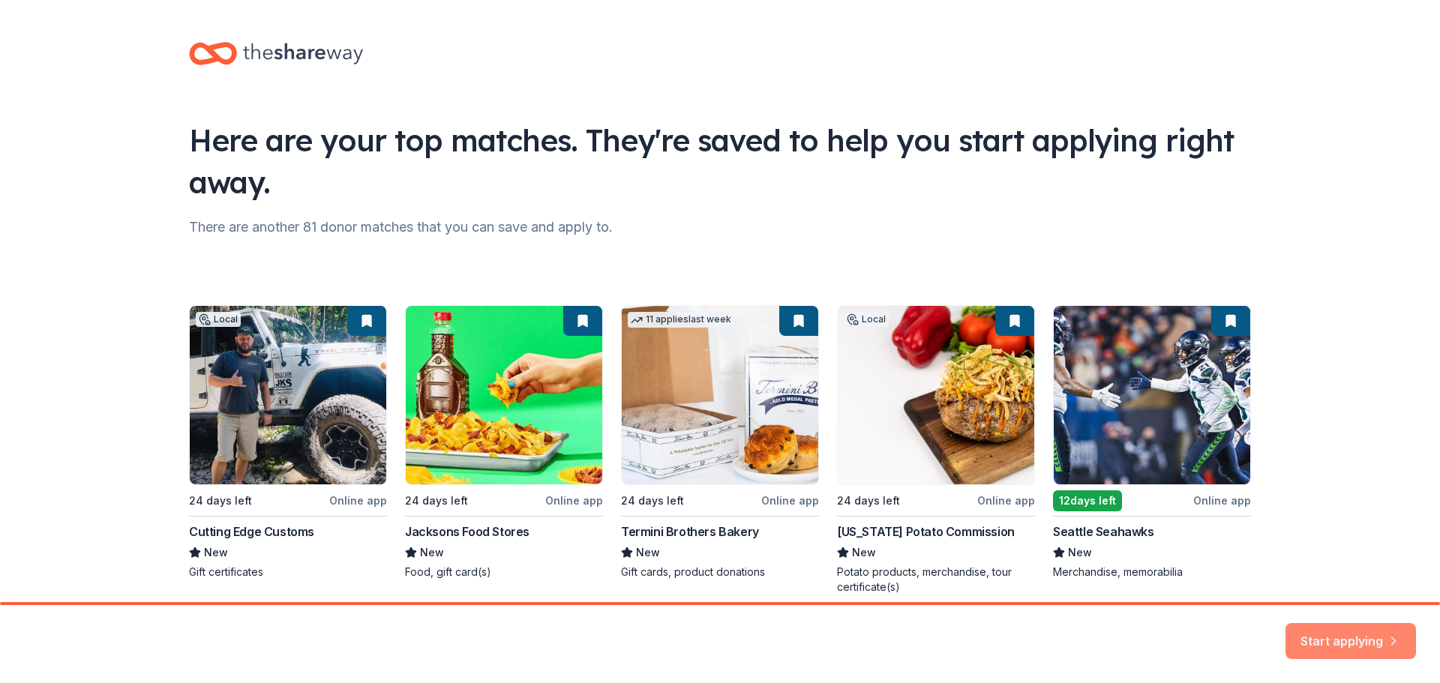
click at [1356, 637] on button "Start applying" at bounding box center [1350, 632] width 130 height 36
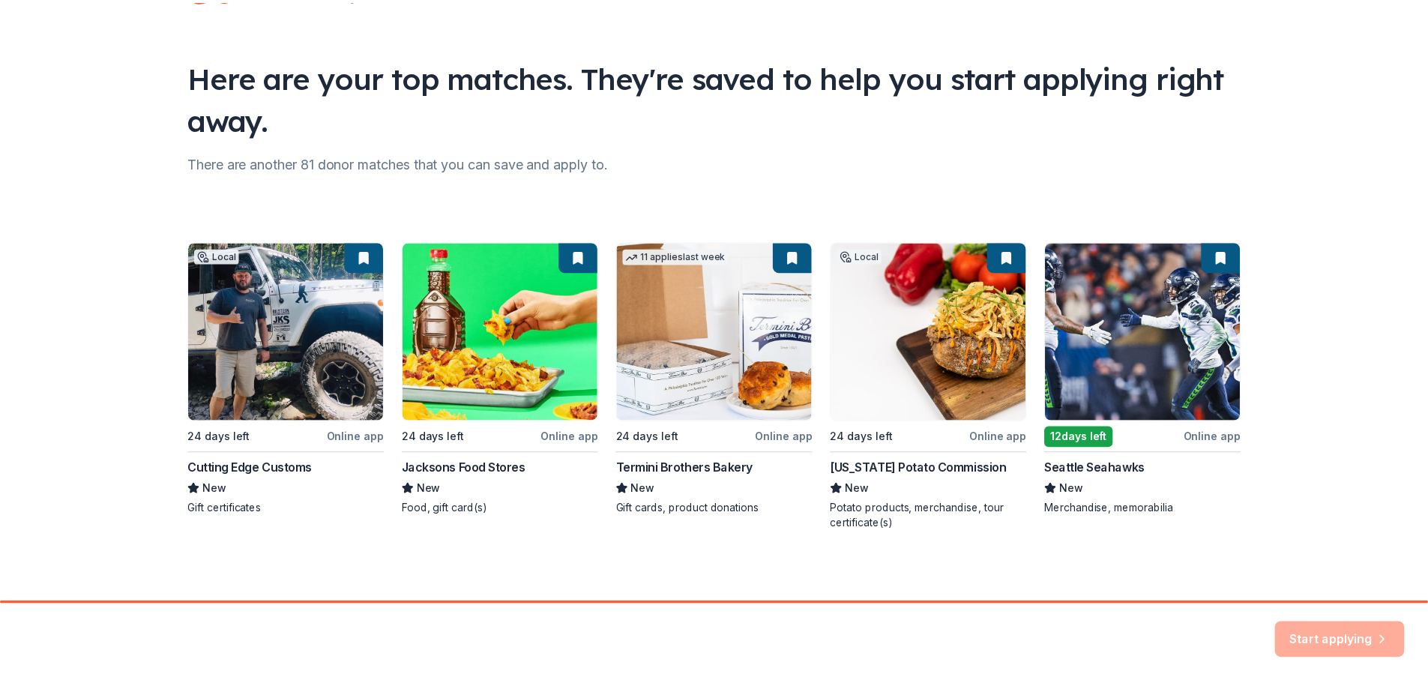
scroll to position [64, 0]
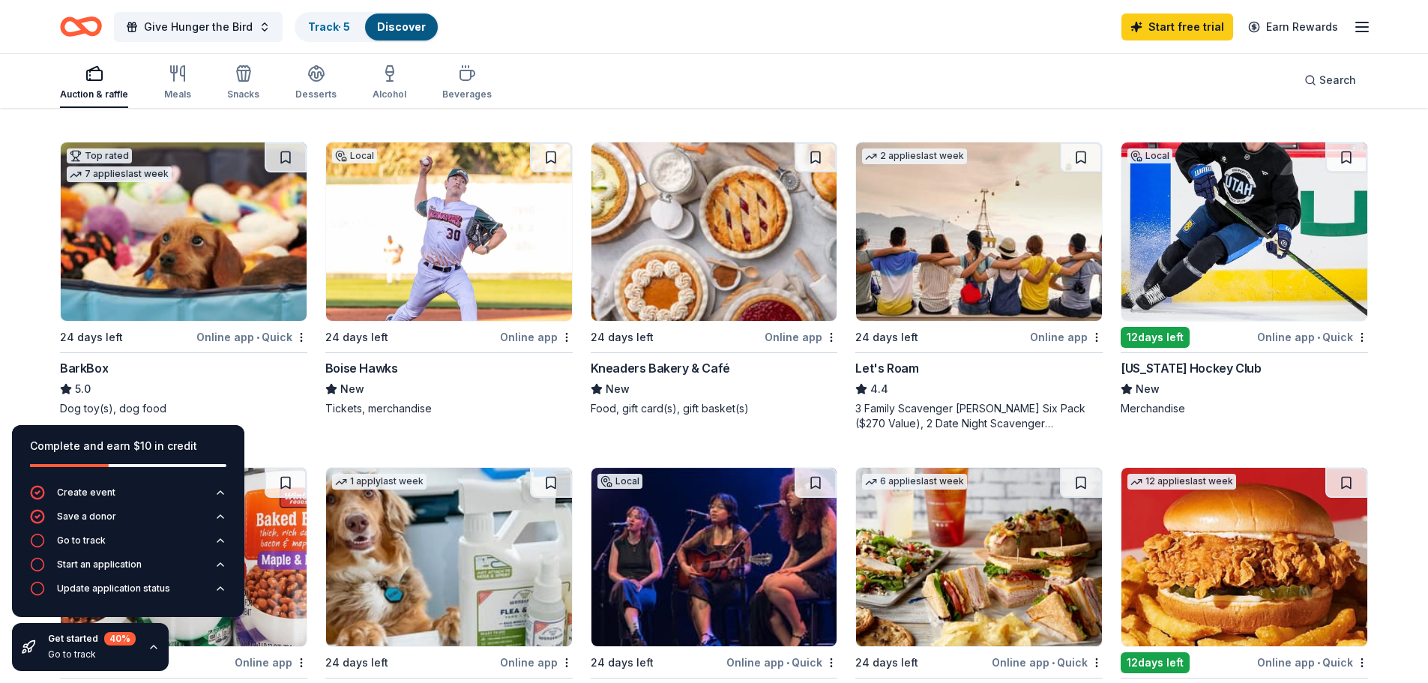
scroll to position [450, 0]
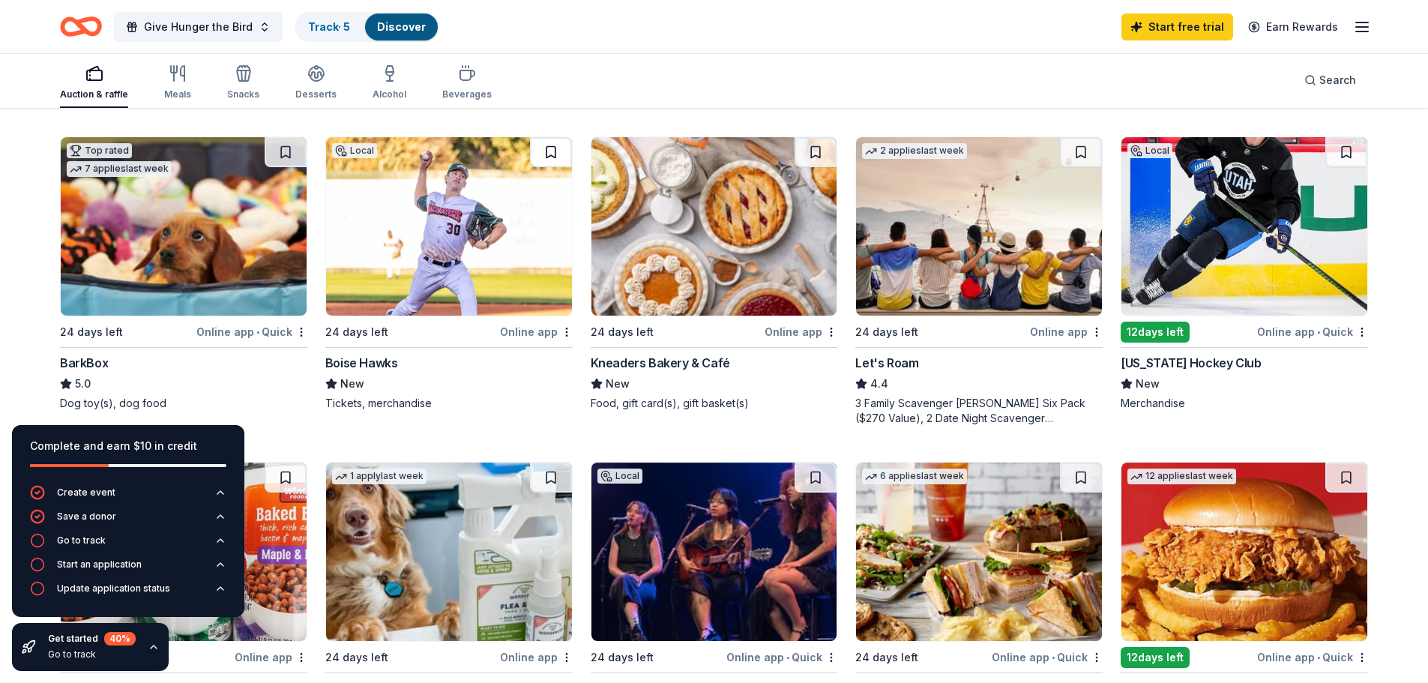
click at [550, 153] on button at bounding box center [551, 152] width 42 height 30
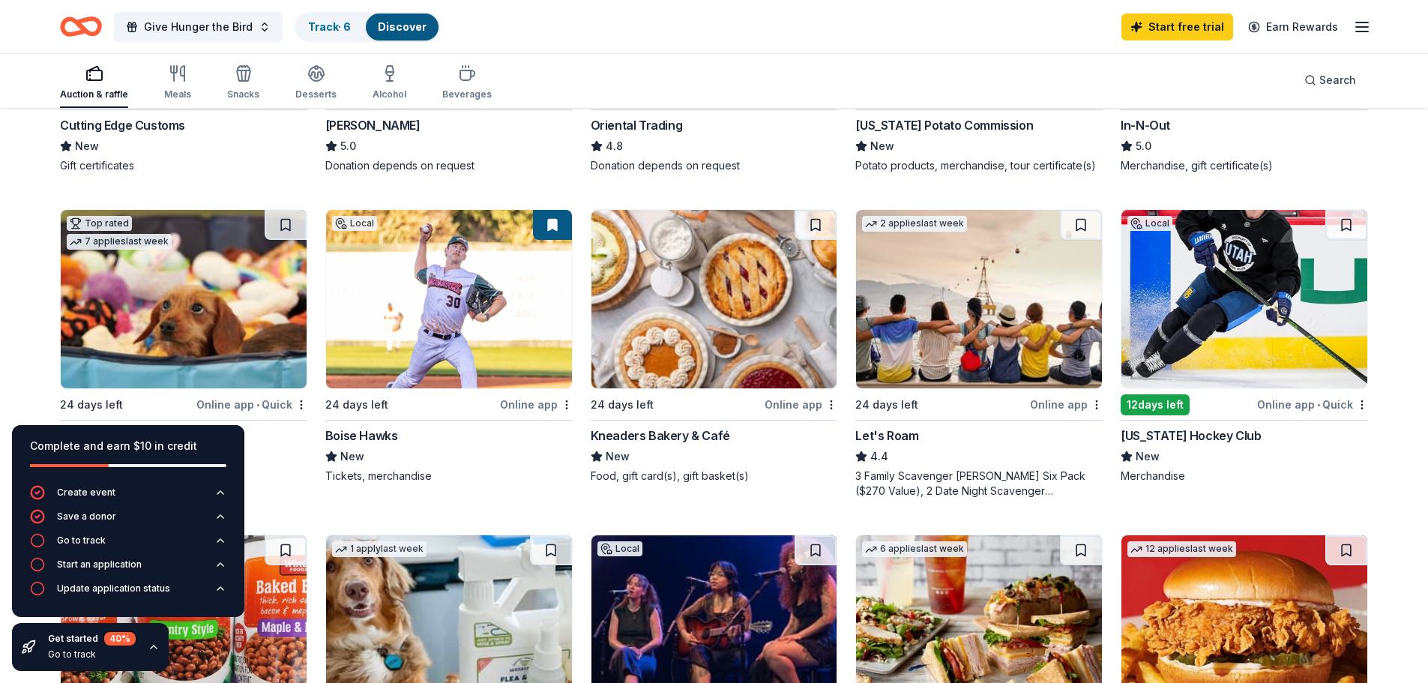
scroll to position [375, 0]
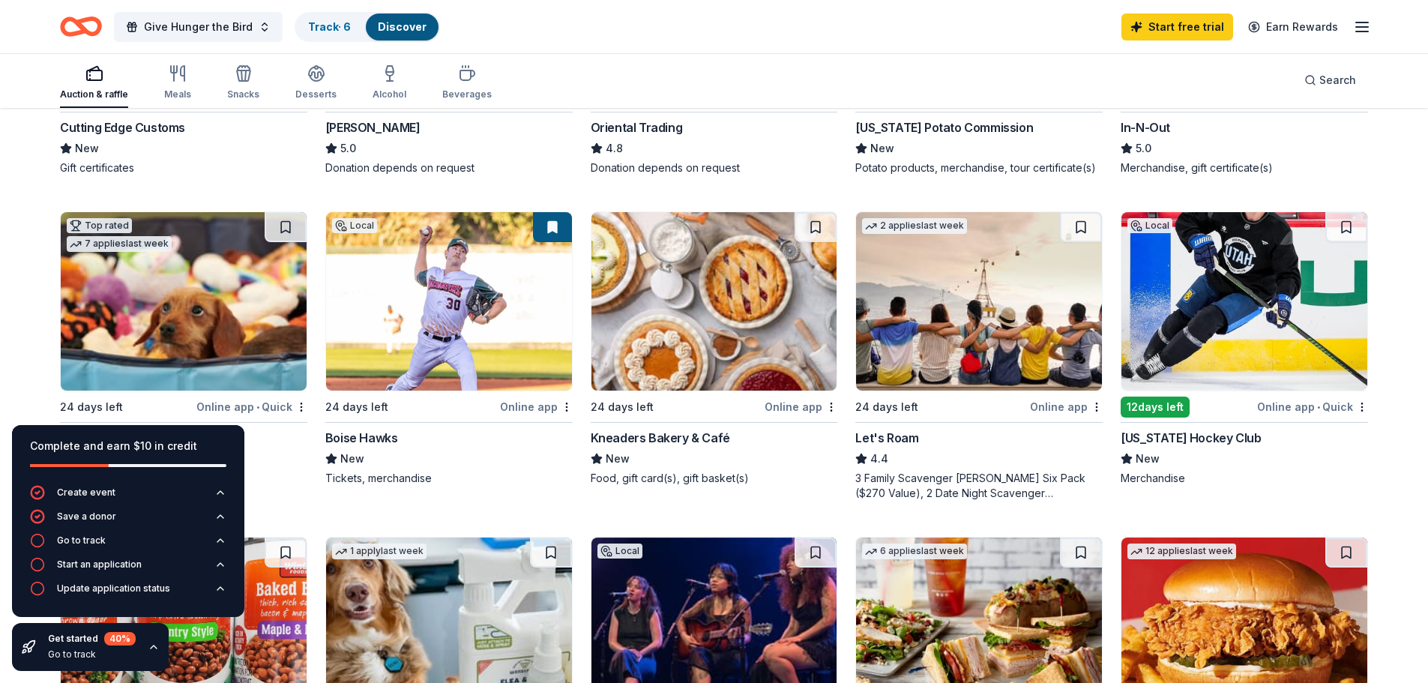
click at [544, 228] on button at bounding box center [552, 227] width 39 height 30
click at [553, 231] on button at bounding box center [552, 227] width 39 height 30
click at [553, 226] on button at bounding box center [552, 227] width 39 height 30
click at [552, 224] on button at bounding box center [552, 227] width 39 height 30
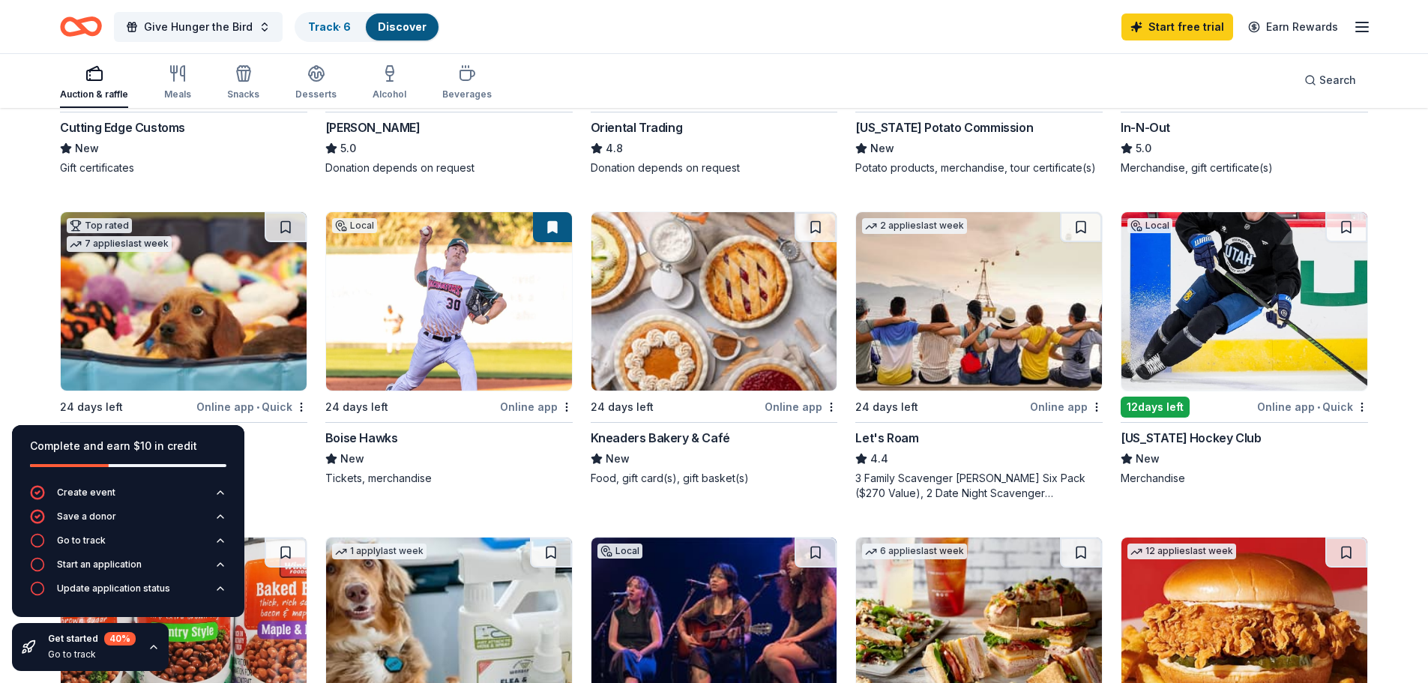
click at [552, 224] on button at bounding box center [552, 227] width 39 height 30
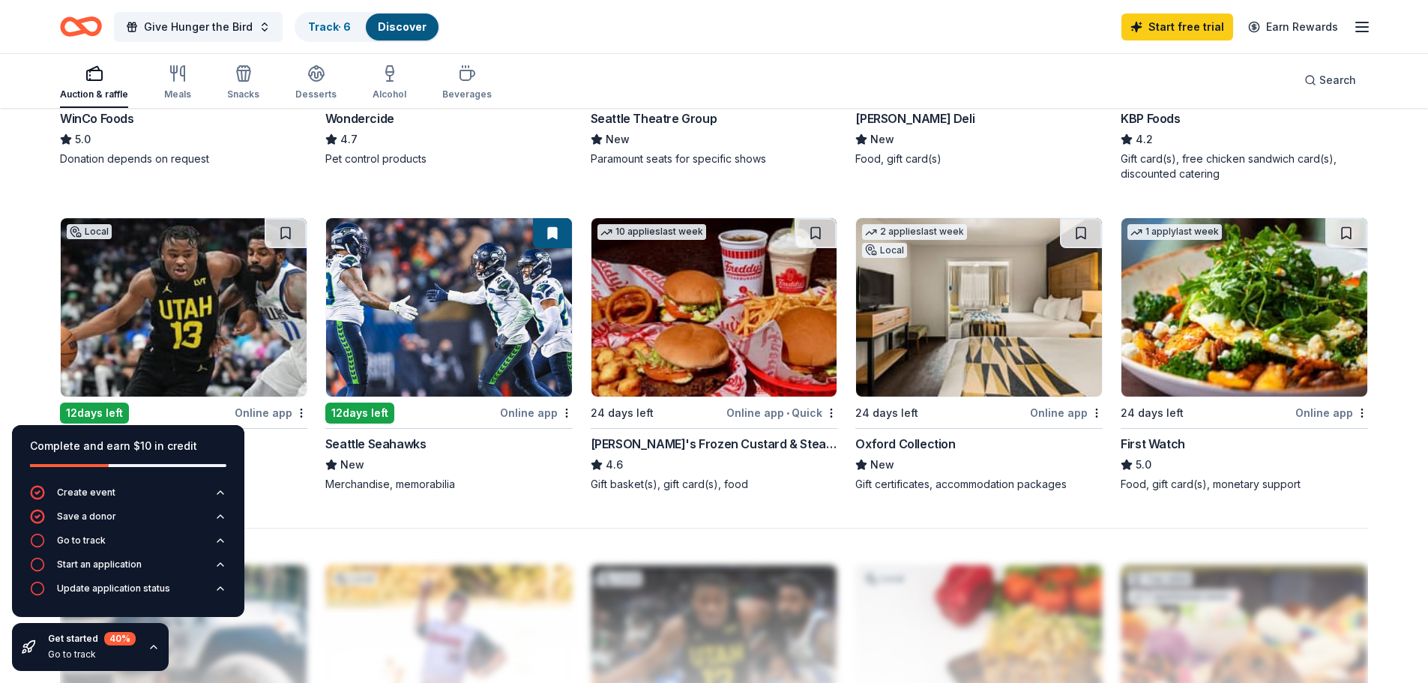
scroll to position [1050, 0]
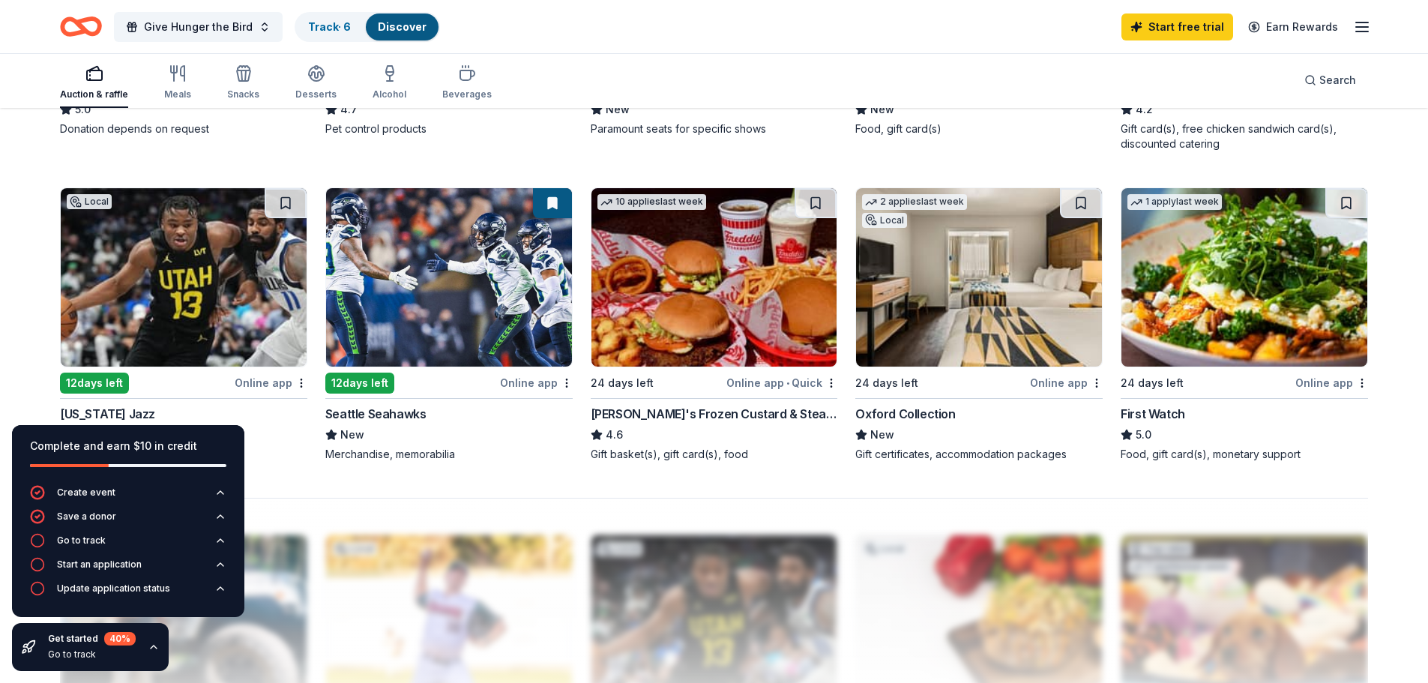
drag, startPoint x: 808, startPoint y: 202, endPoint x: 832, endPoint y: 217, distance: 28.9
click at [808, 202] on button at bounding box center [816, 203] width 42 height 30
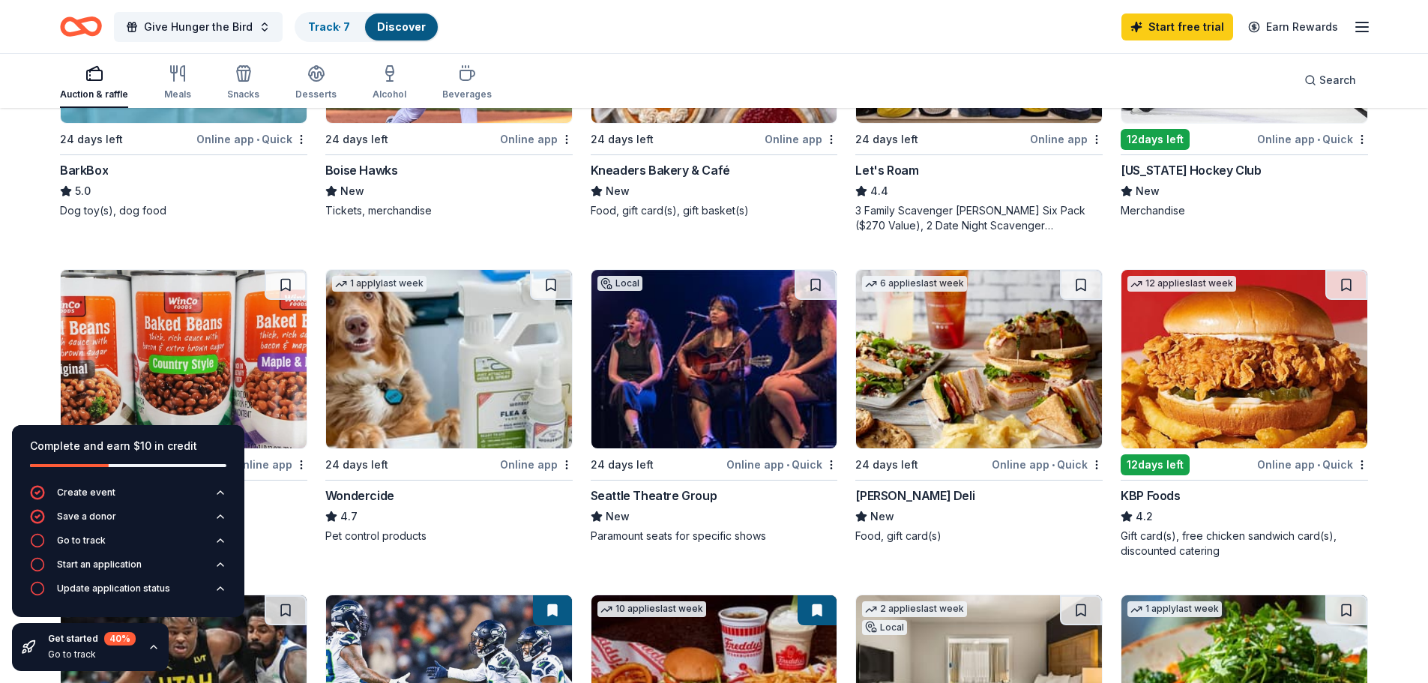
scroll to position [641, 0]
